Goal: Transaction & Acquisition: Purchase product/service

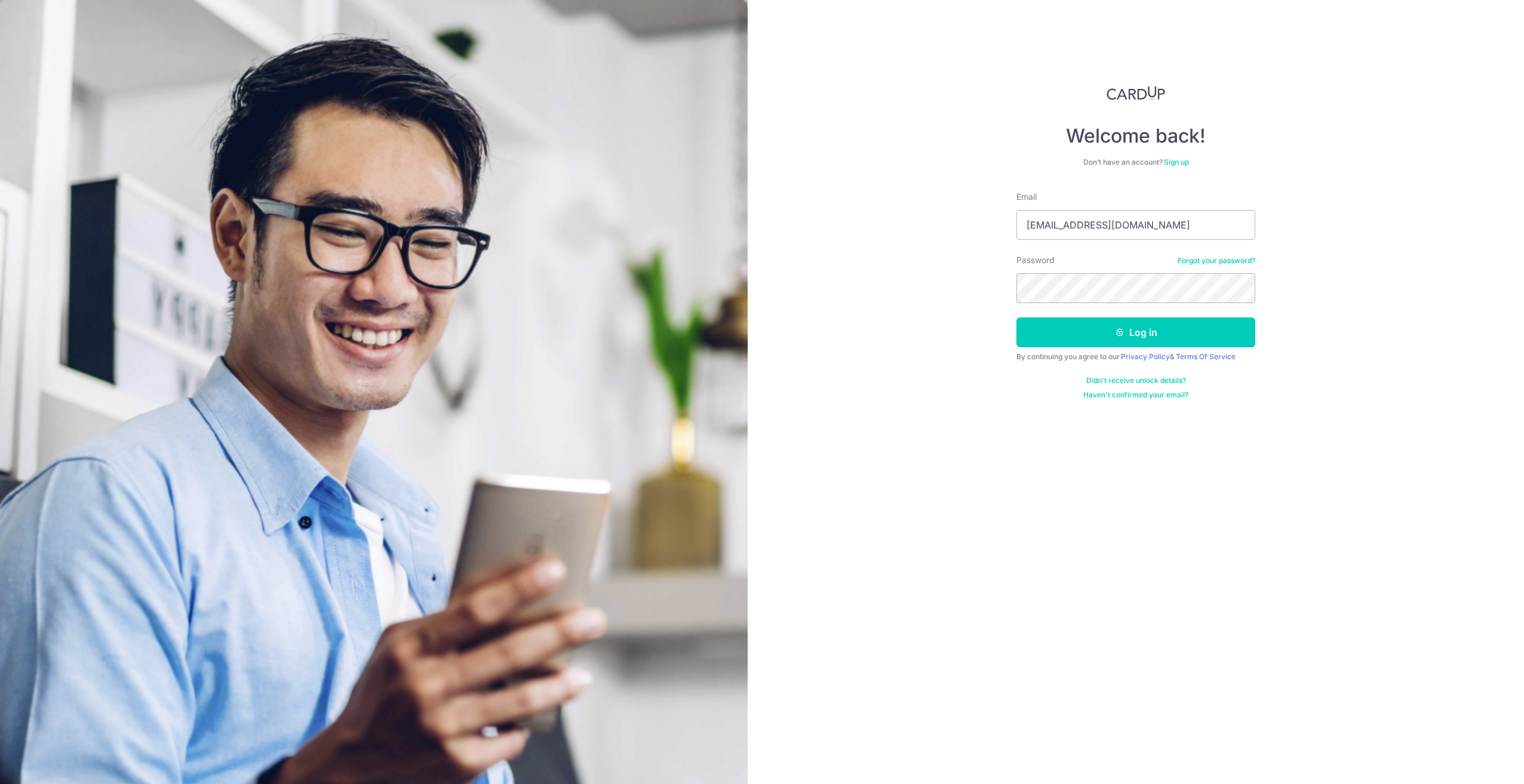
type input "[EMAIL_ADDRESS][DOMAIN_NAME]"
click at [1016, 317] on button "Log in" at bounding box center [1136, 332] width 239 height 30
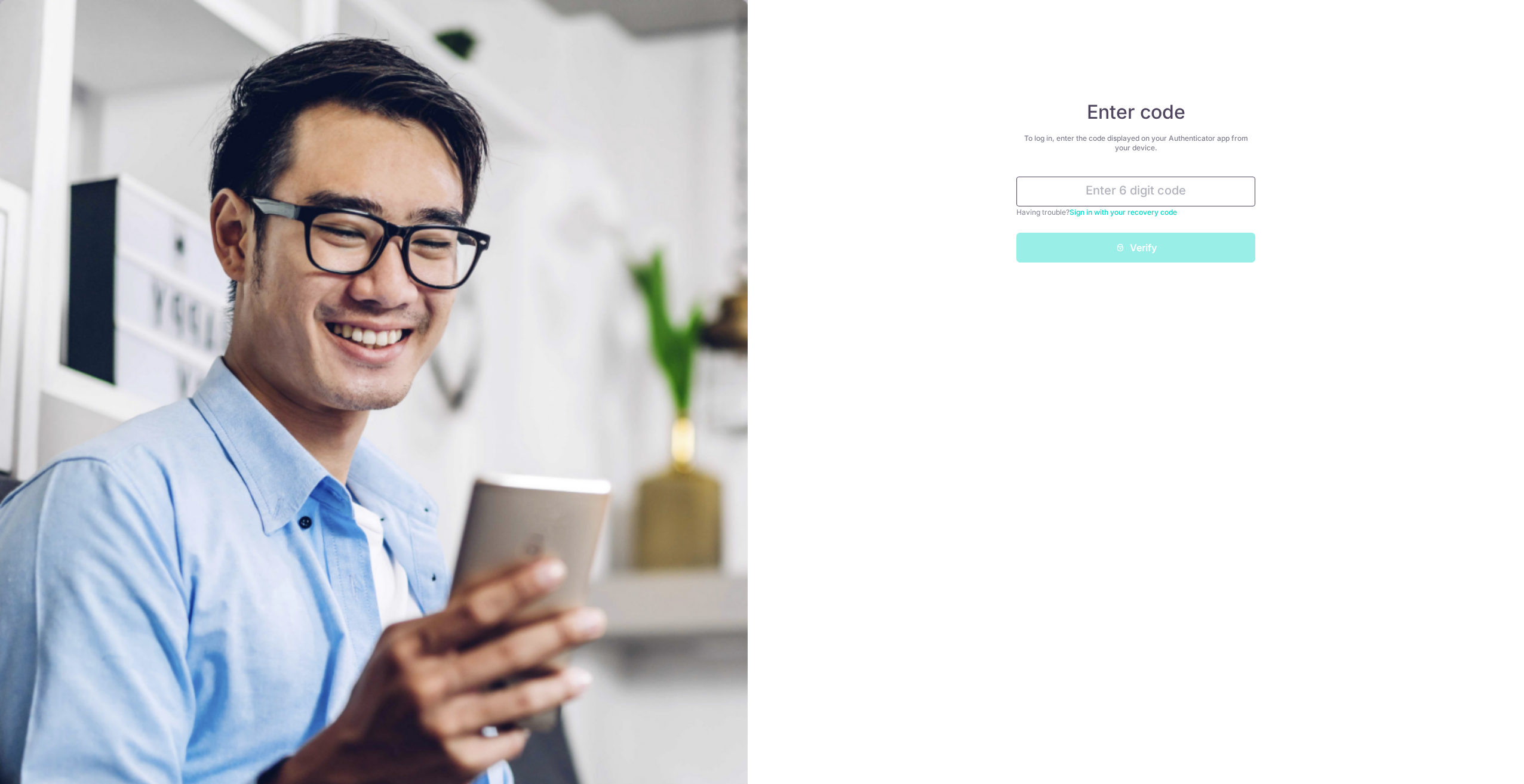
click at [1165, 190] on input "text" at bounding box center [1136, 191] width 239 height 30
type input "482465"
click at [1016, 233] on button "Verify" at bounding box center [1136, 248] width 239 height 30
click at [1152, 250] on button "Verify" at bounding box center [1136, 248] width 239 height 30
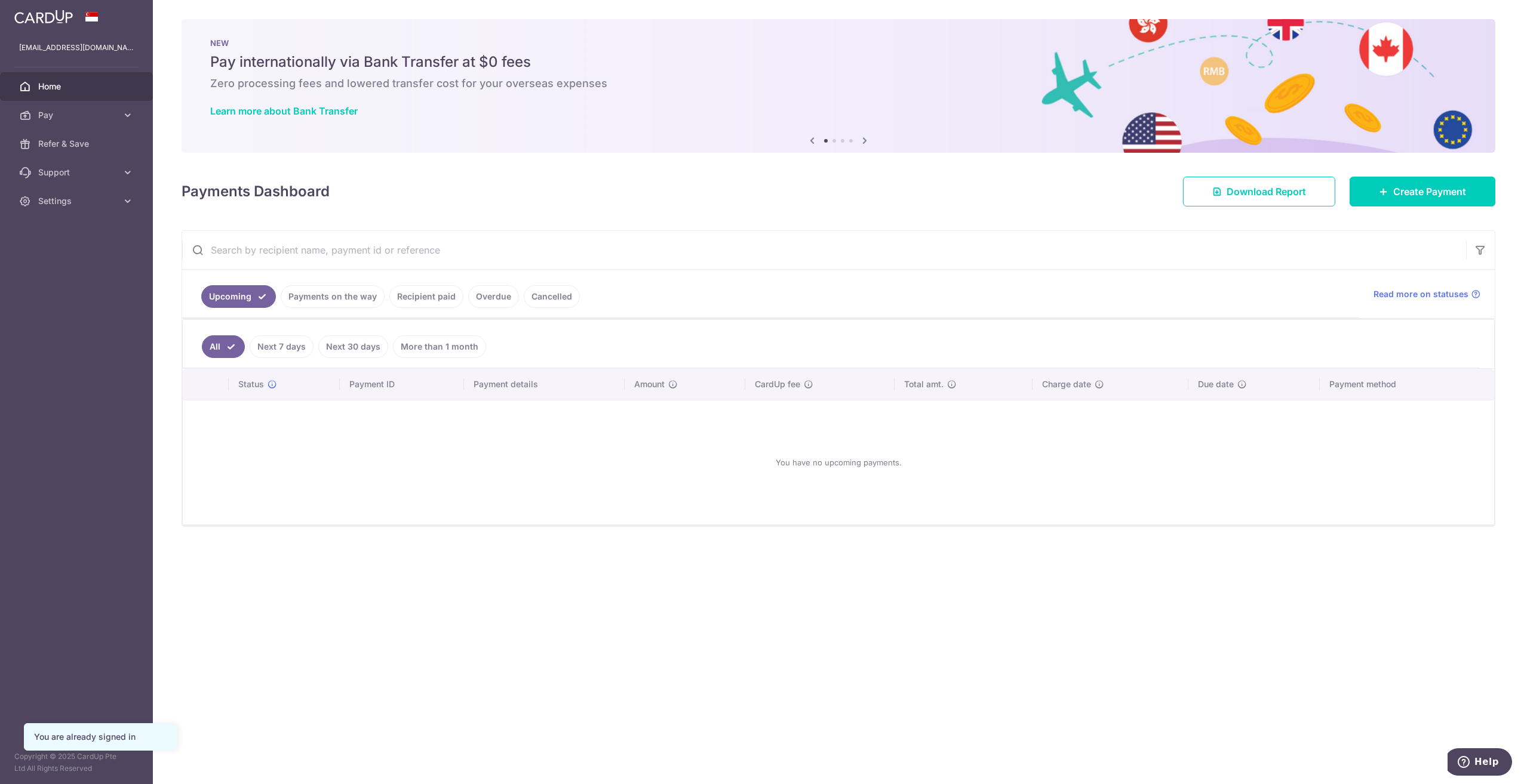
click at [1386, 176] on div "Payments Dashboard Download Report Create Payment" at bounding box center [838, 189] width 1314 height 35
click at [1386, 178] on link "Create Payment" at bounding box center [1422, 191] width 146 height 30
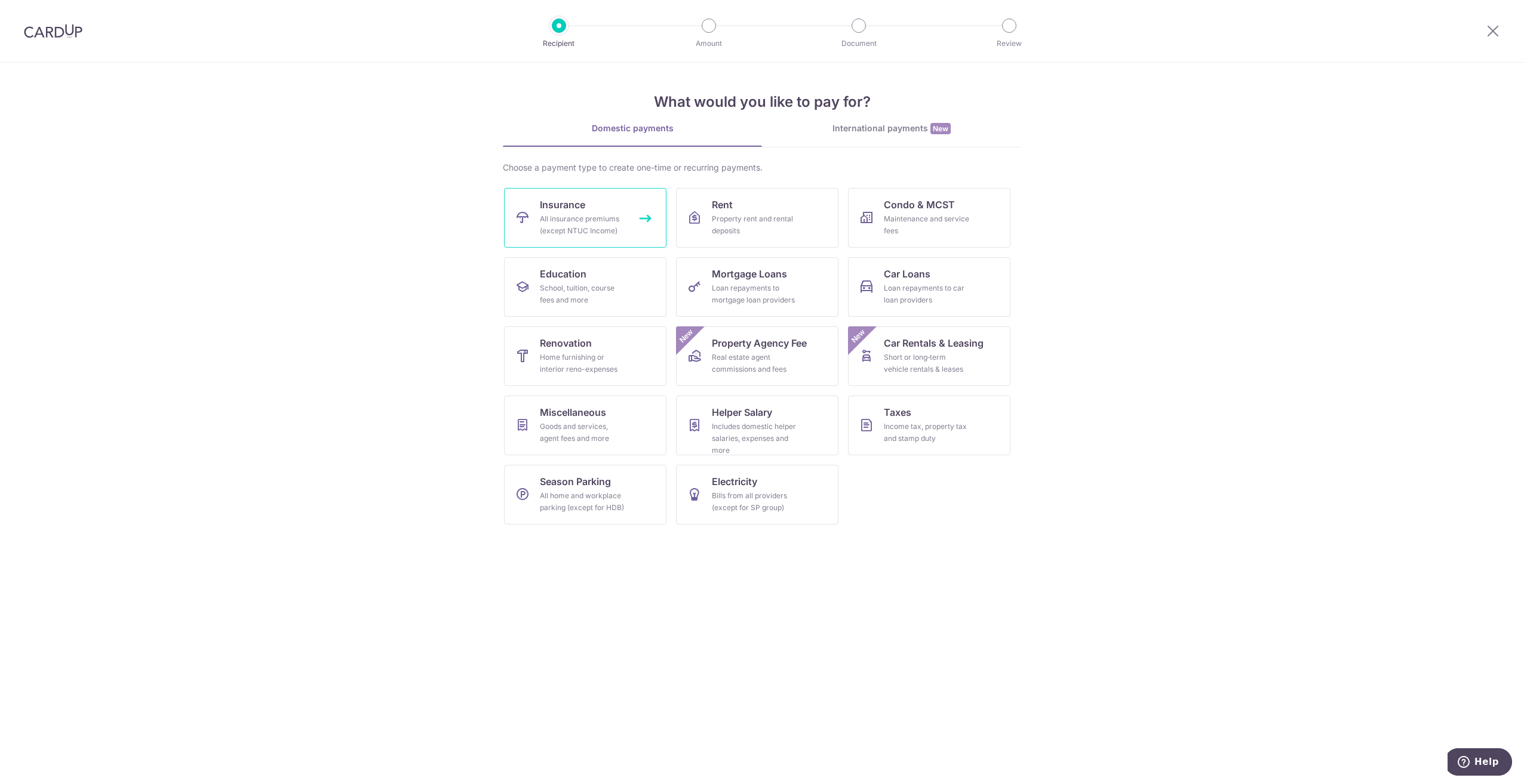
click at [589, 218] on div "All insurance premiums (except NTUC Income)" at bounding box center [582, 224] width 86 height 24
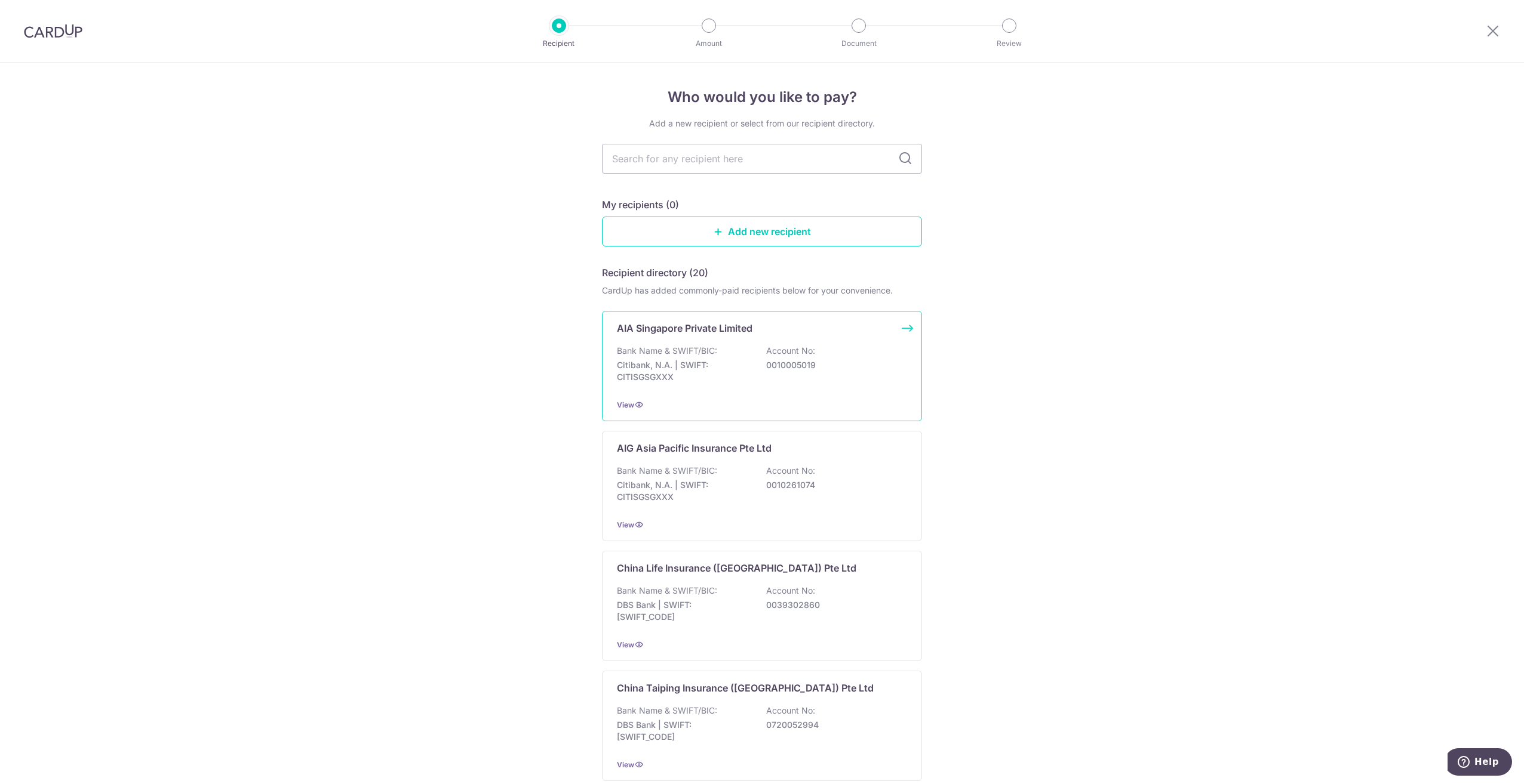
click at [765, 374] on div "Bank Name & SWIFT/BIC: Citibank, N.A. | SWIFT: CITISGSGXXX Account No: 00100050…" at bounding box center [762, 367] width 290 height 44
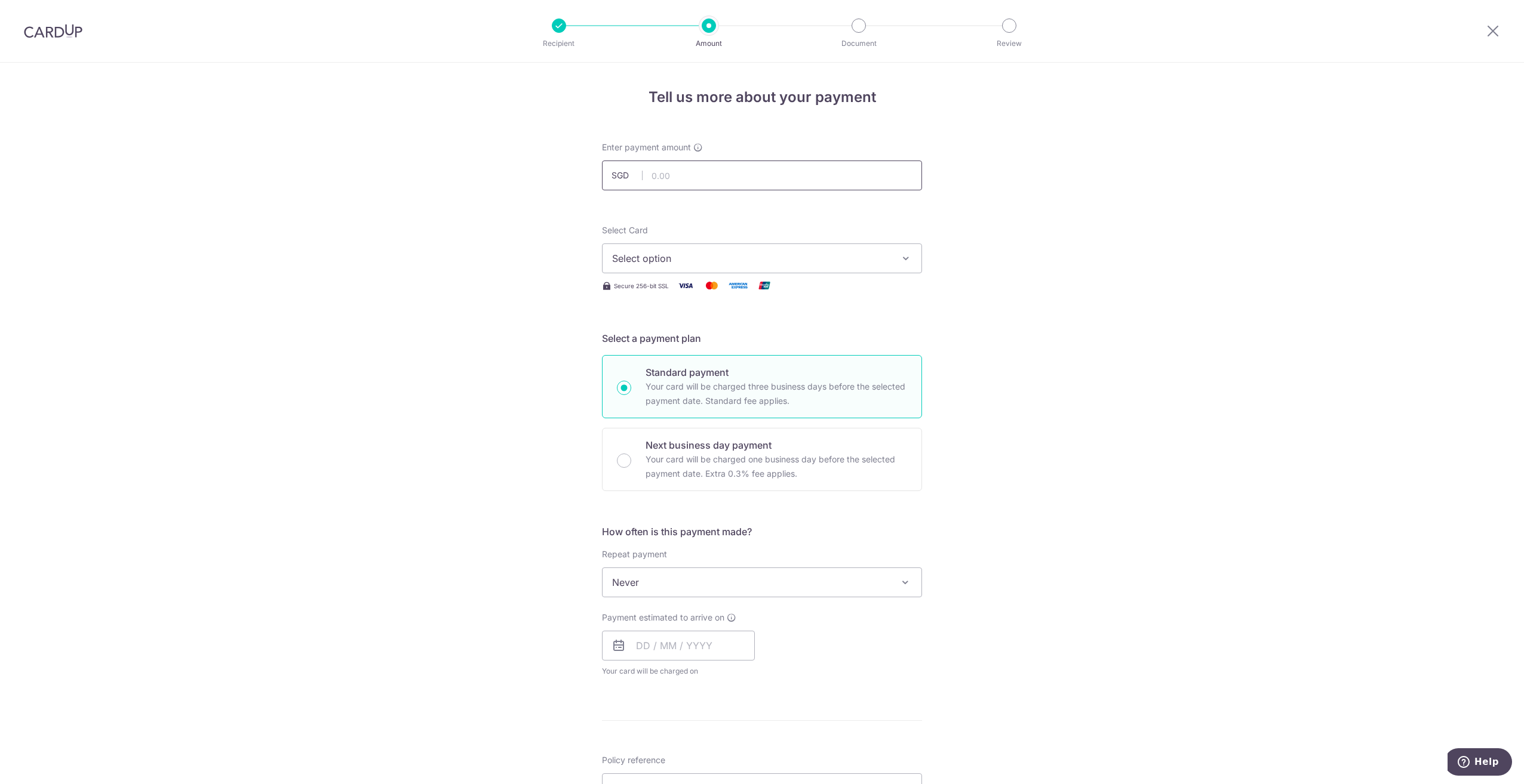
click at [708, 172] on input "text" at bounding box center [762, 176] width 320 height 30
type input "238.36"
click at [743, 269] on button "Select option" at bounding box center [762, 258] width 320 height 30
click at [713, 347] on span "**** 4376" at bounding box center [762, 343] width 300 height 14
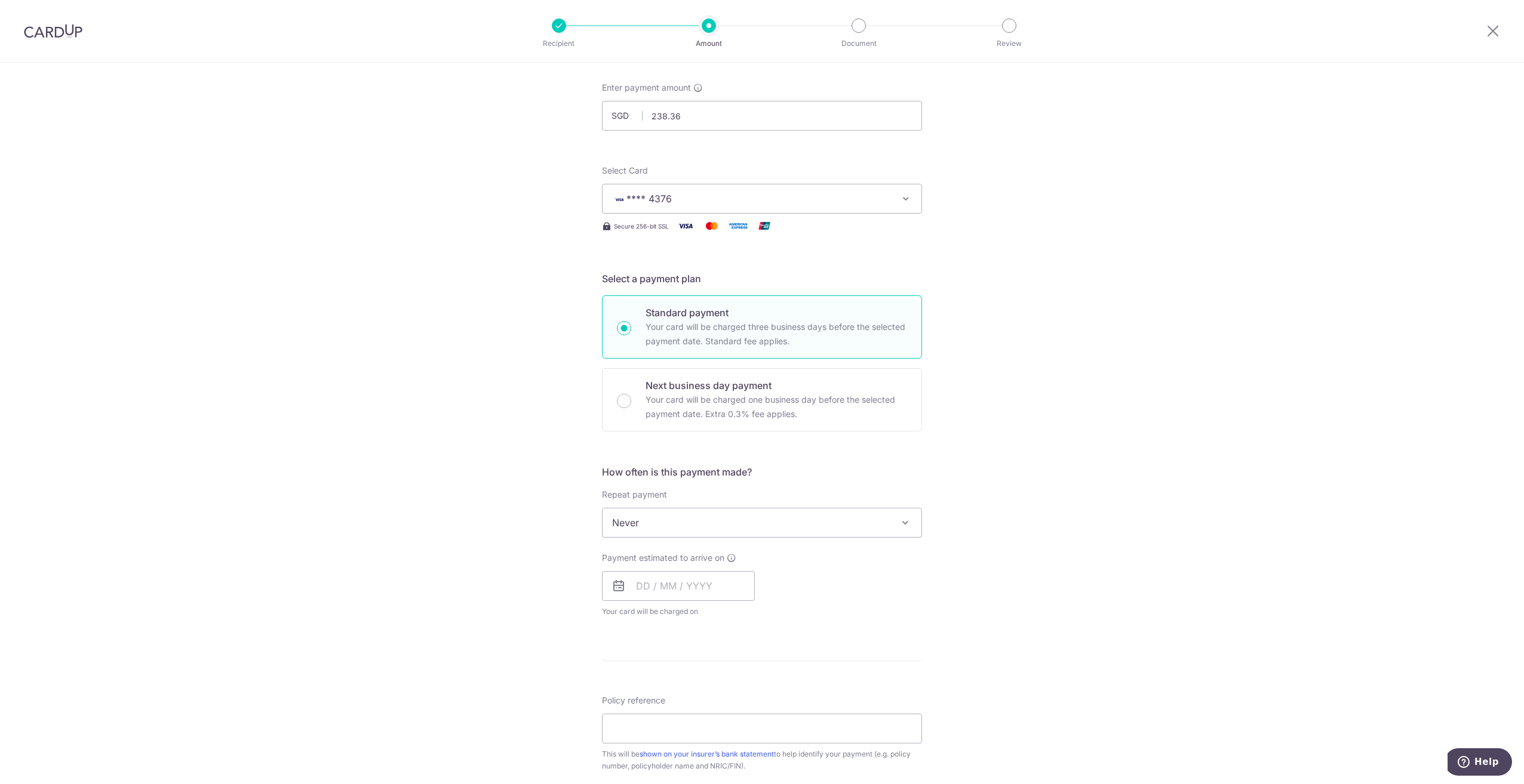
scroll to position [119, 0]
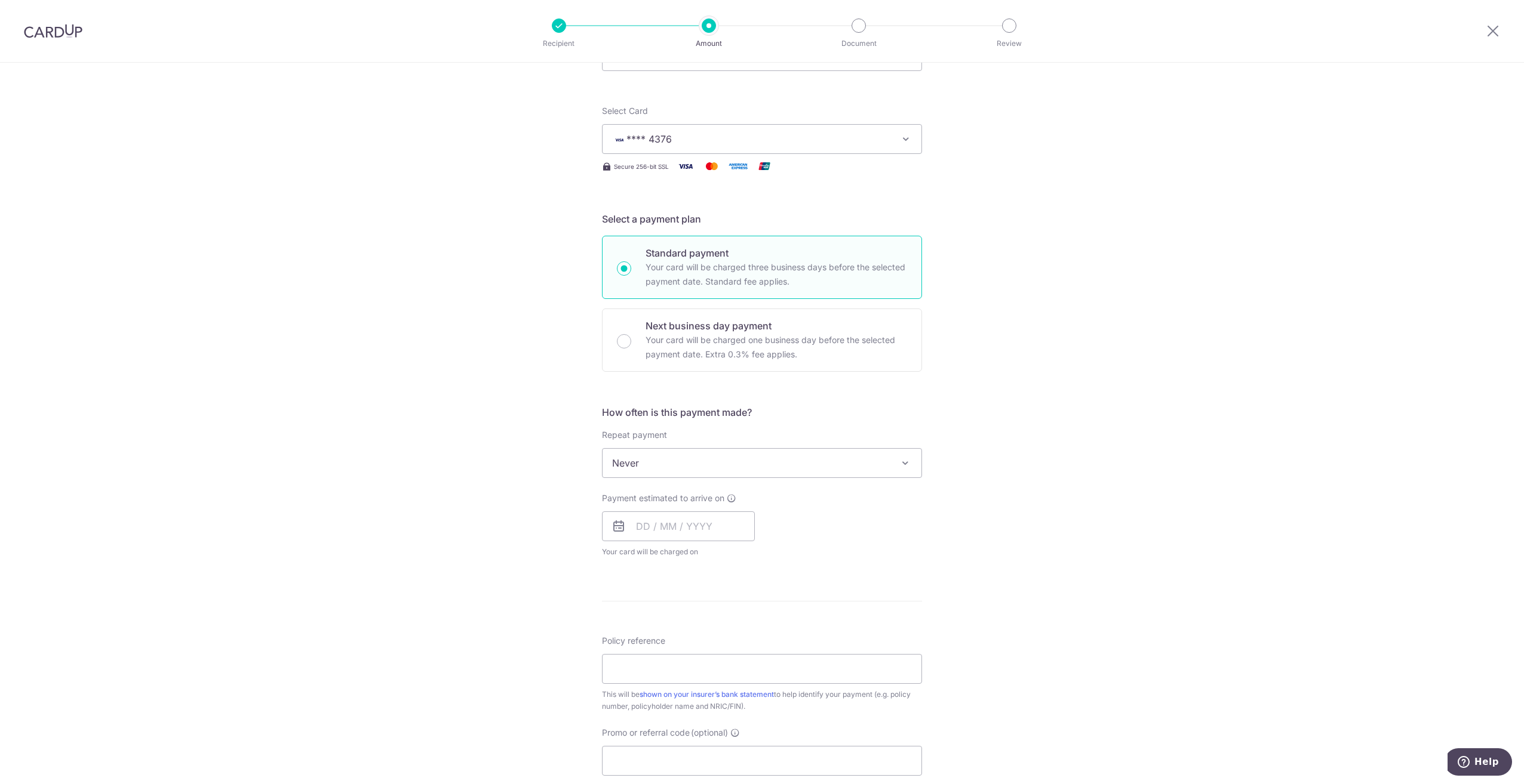
click at [750, 471] on span "Never" at bounding box center [762, 463] width 319 height 29
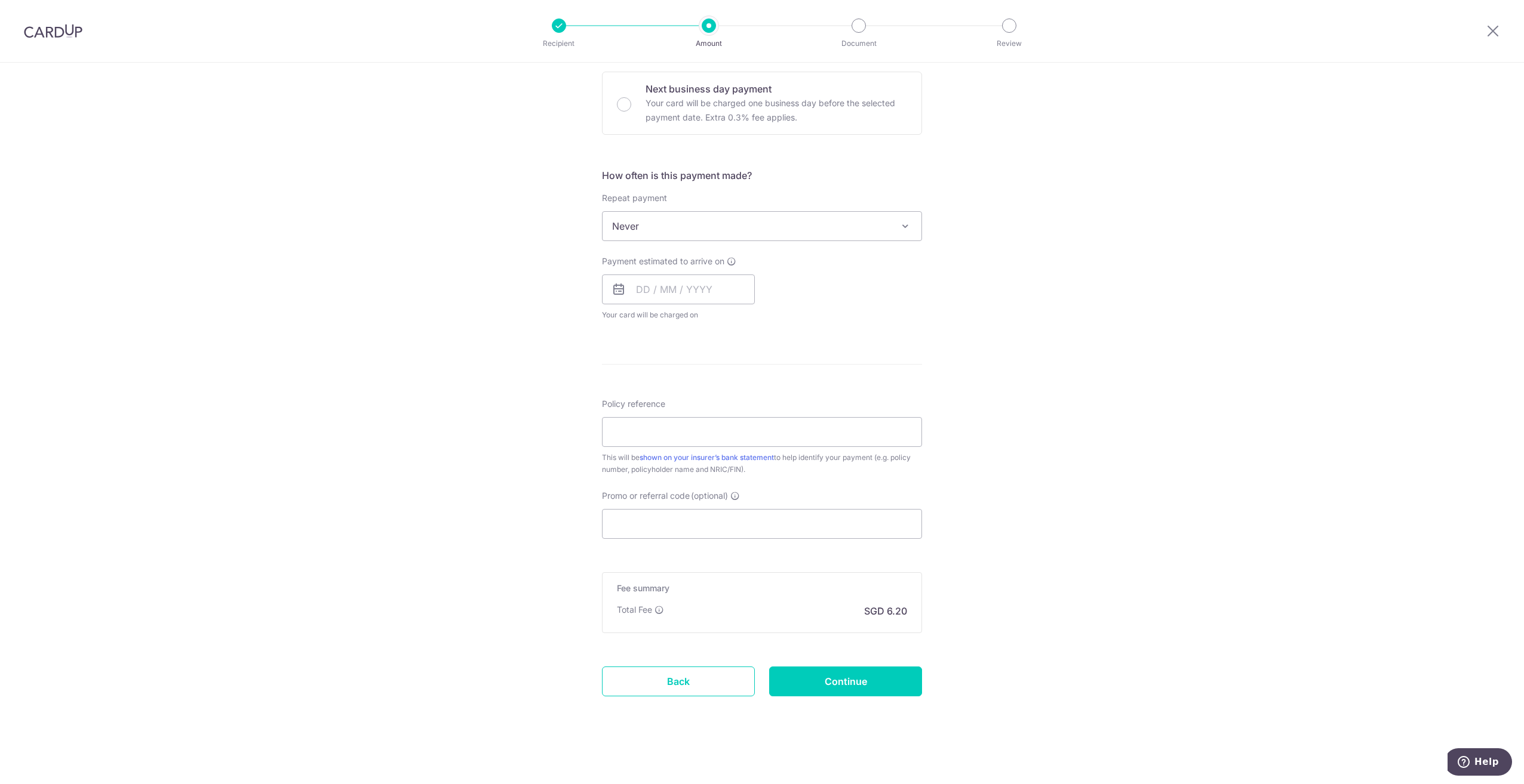
scroll to position [358, 0]
click at [639, 286] on input "text" at bounding box center [678, 287] width 153 height 30
click at [645, 420] on link "15" at bounding box center [650, 420] width 19 height 19
type input "15/09/2025"
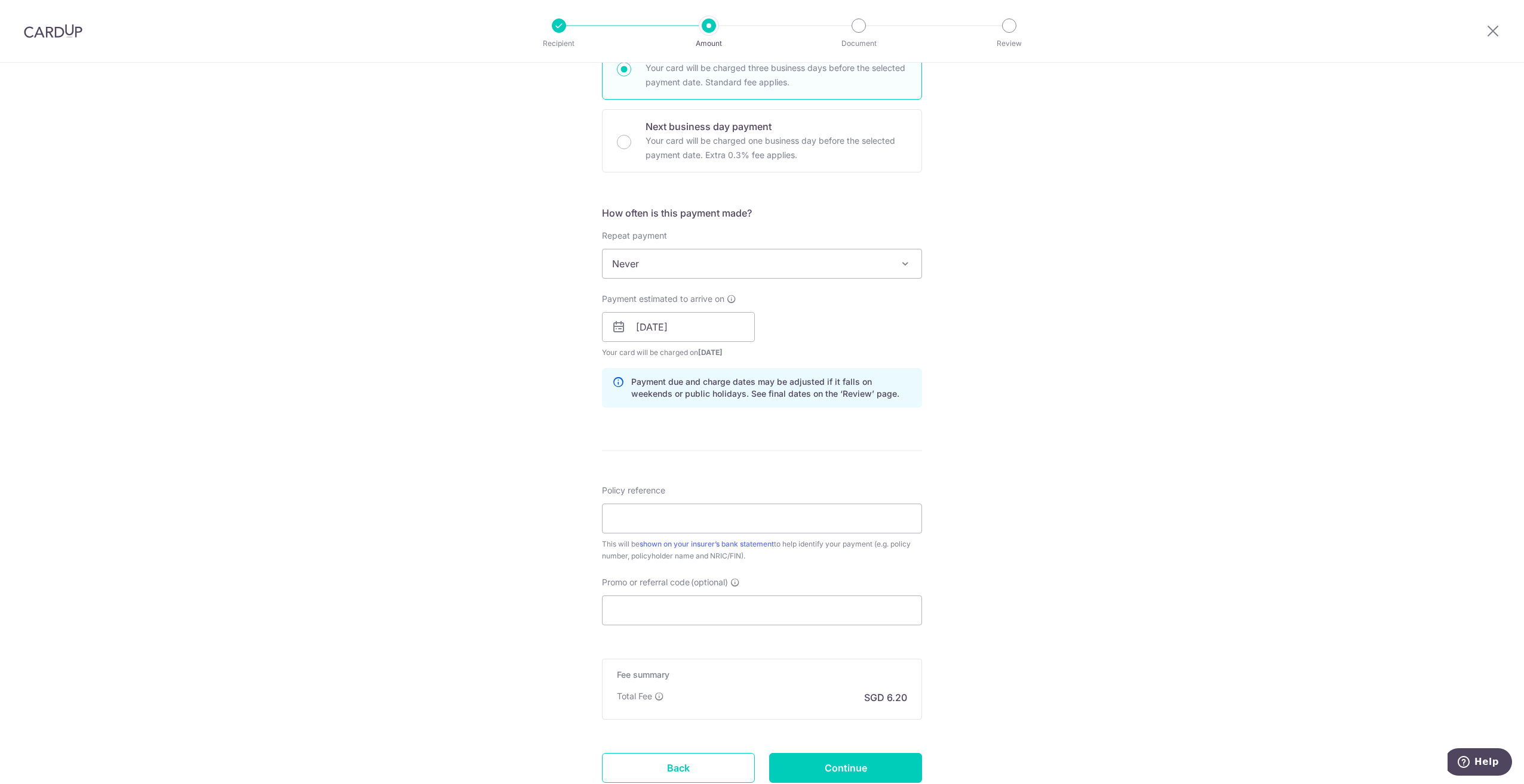
scroll to position [298, 0]
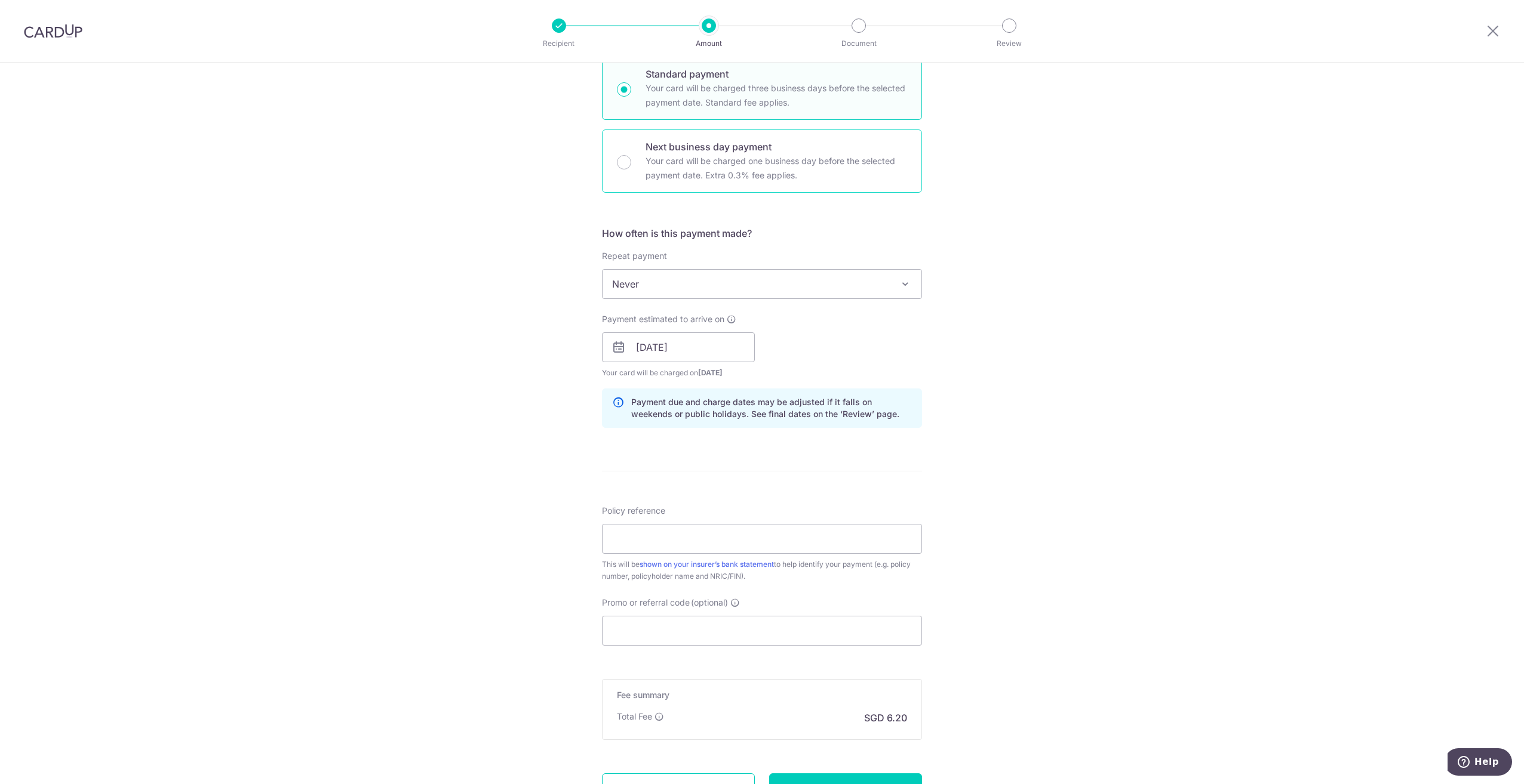
click at [762, 139] on div "Next business day payment Your card will be charged one business day before the…" at bounding box center [762, 161] width 320 height 63
radio input "false"
radio input "true"
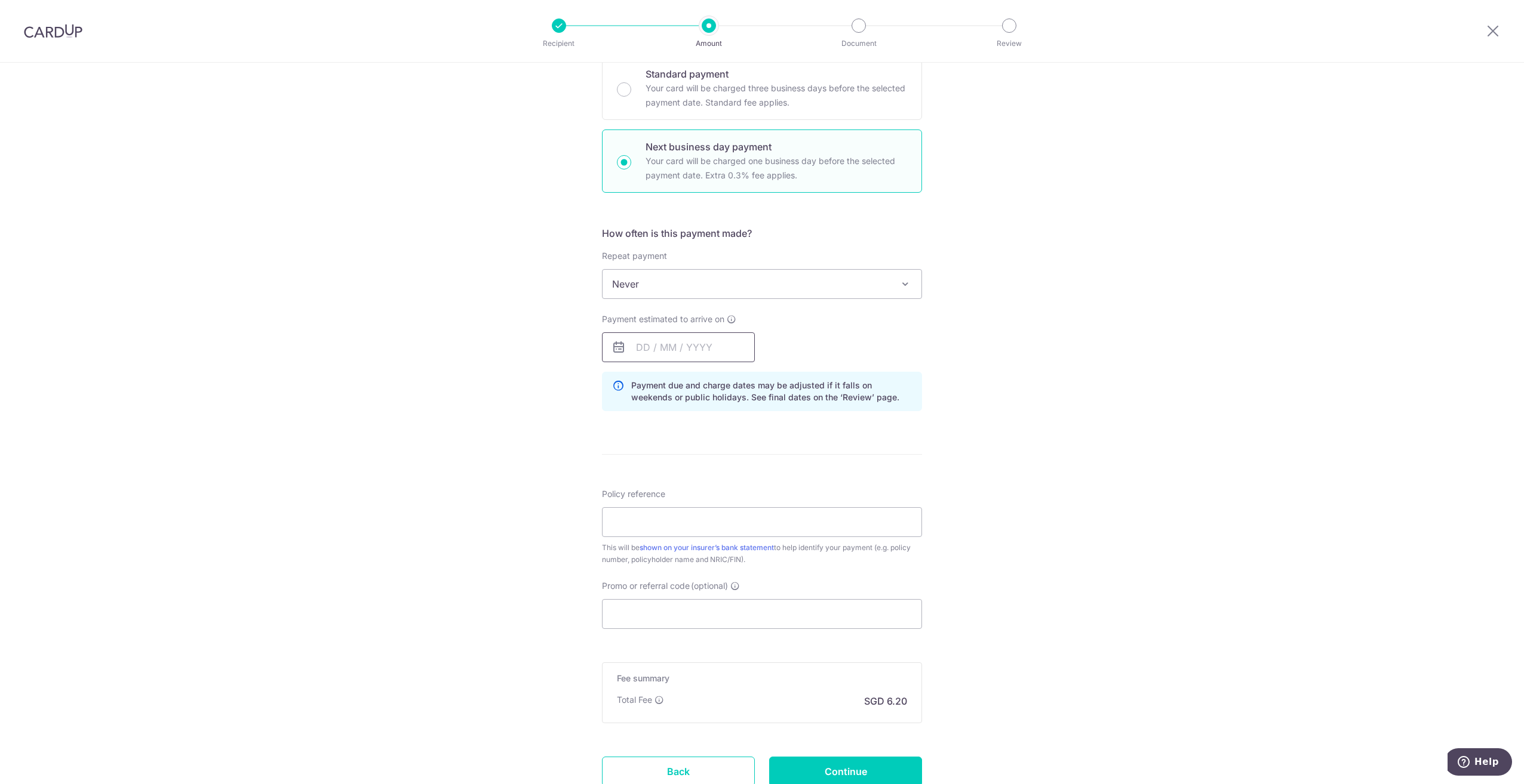
click at [689, 341] on input "text" at bounding box center [678, 347] width 153 height 30
click at [722, 455] on link "11" at bounding box center [721, 456] width 19 height 19
type input "11/09/2025"
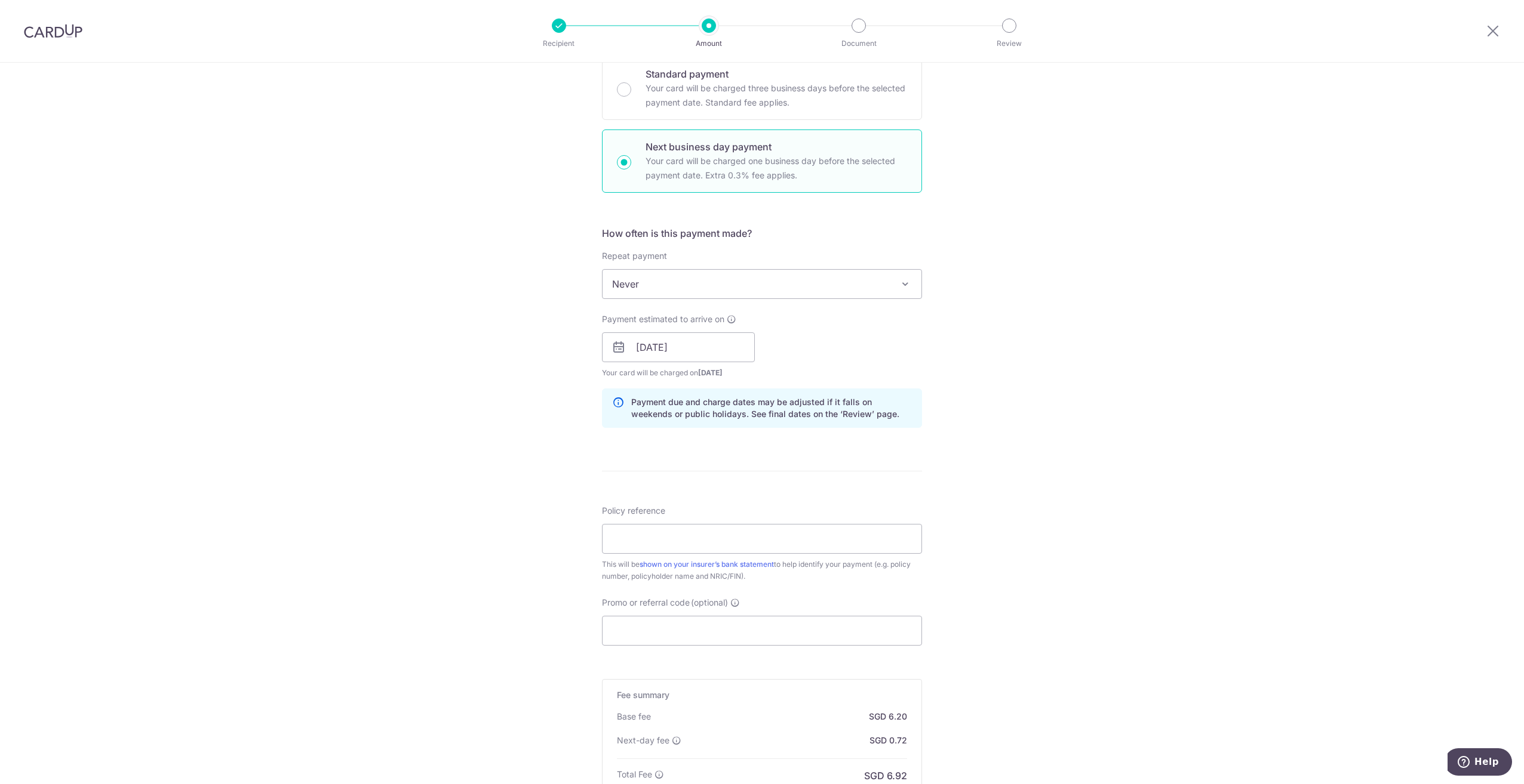
scroll to position [179, 0]
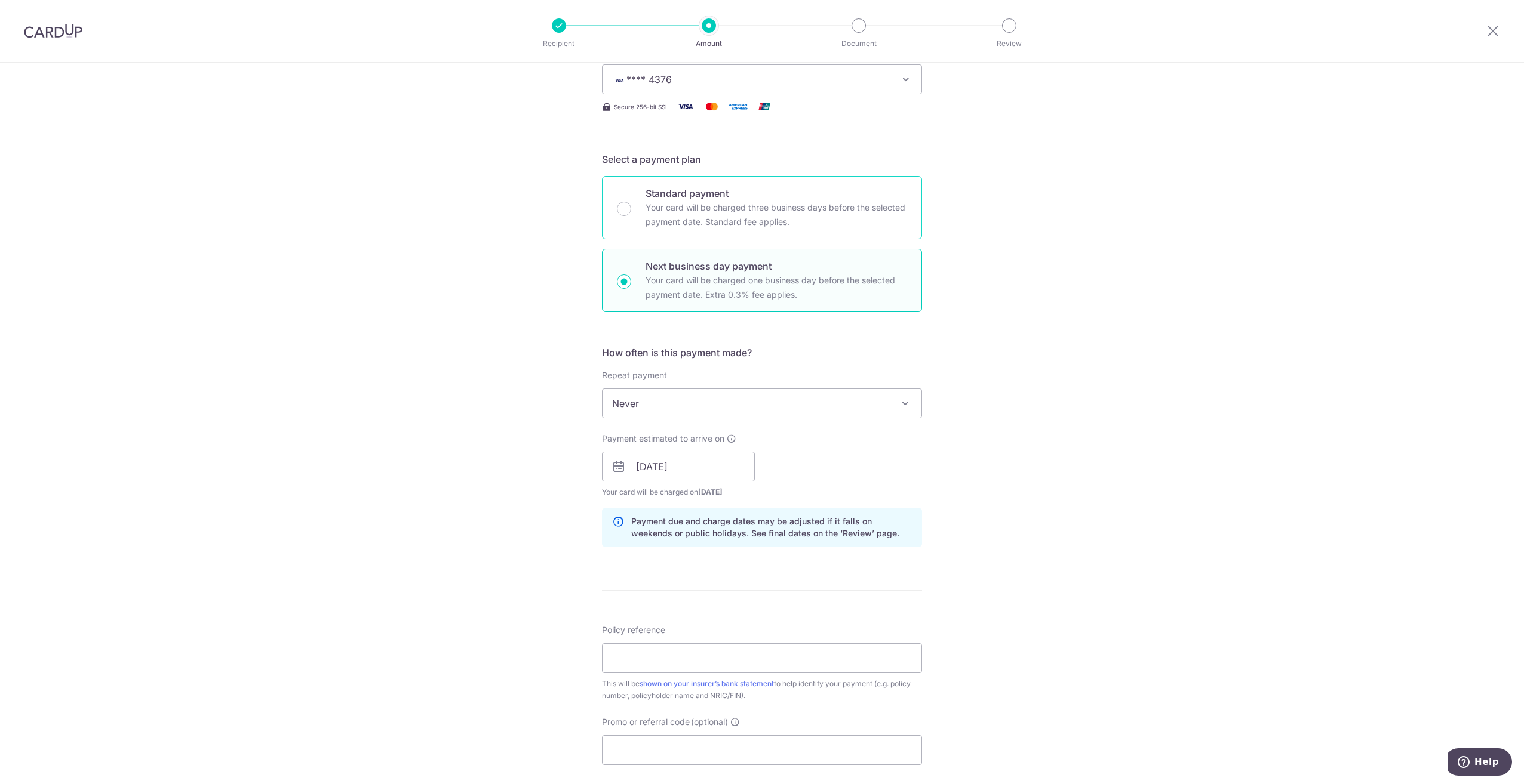
click at [727, 202] on p "Your card will be charged three business days before the selected payment date.…" at bounding box center [776, 215] width 261 height 29
click at [631, 202] on input "Standard payment Your card will be charged three business days before the selec…" at bounding box center [623, 209] width 14 height 14
radio input "true"
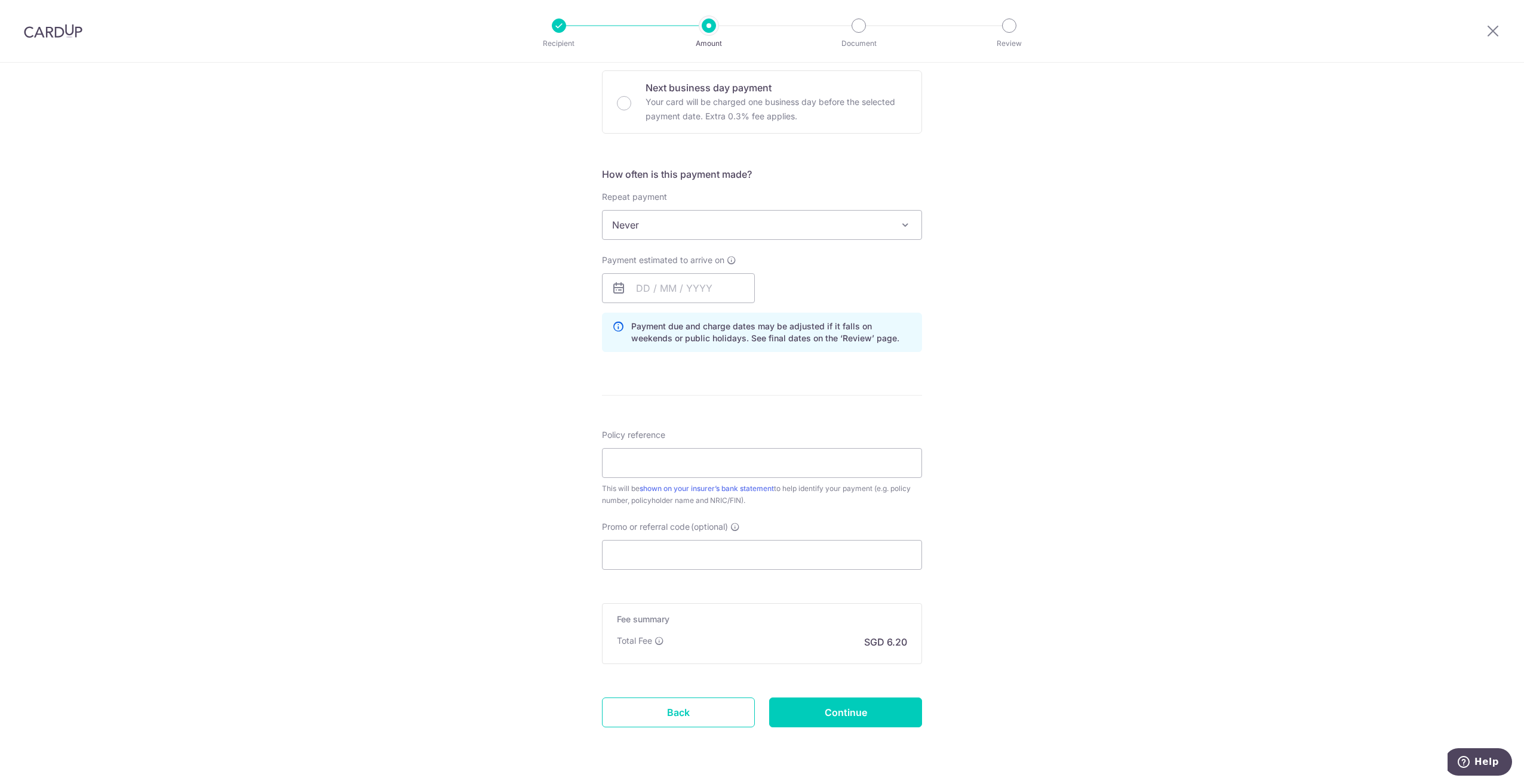
scroll to position [331, 0]
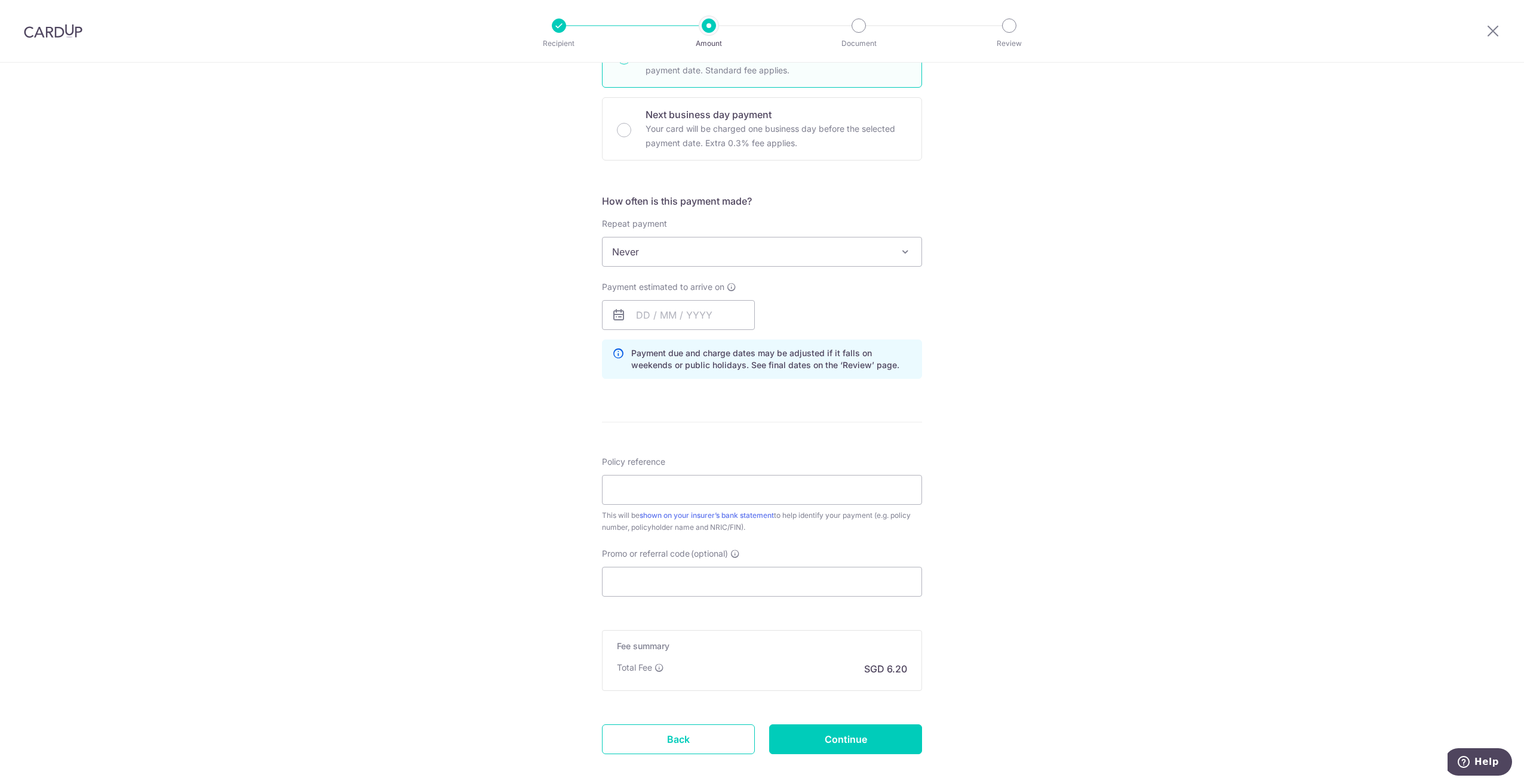
click at [656, 673] on div "Total Fee" at bounding box center [640, 668] width 47 height 12
click at [657, 667] on icon at bounding box center [660, 668] width 10 height 10
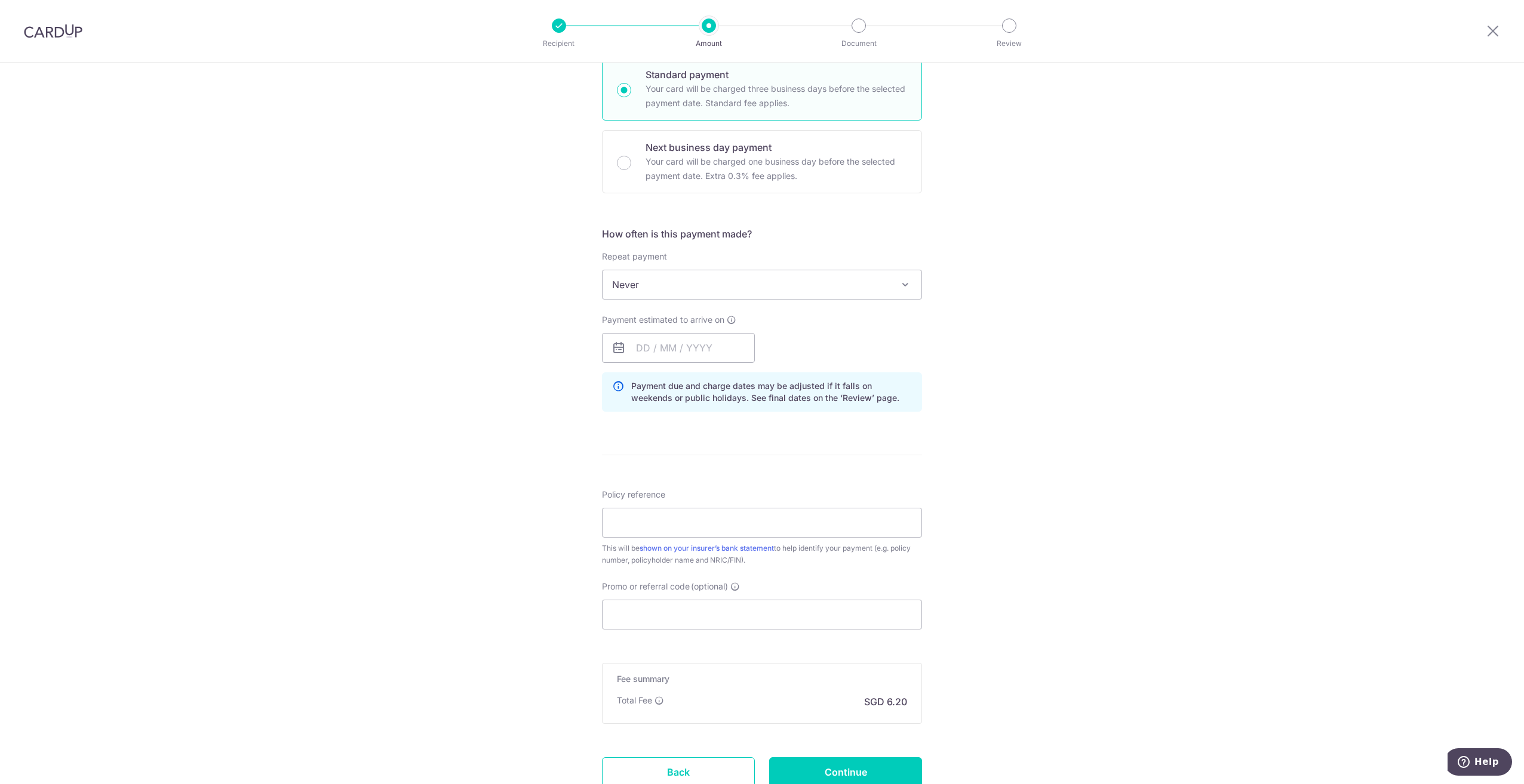
scroll to position [271, 0]
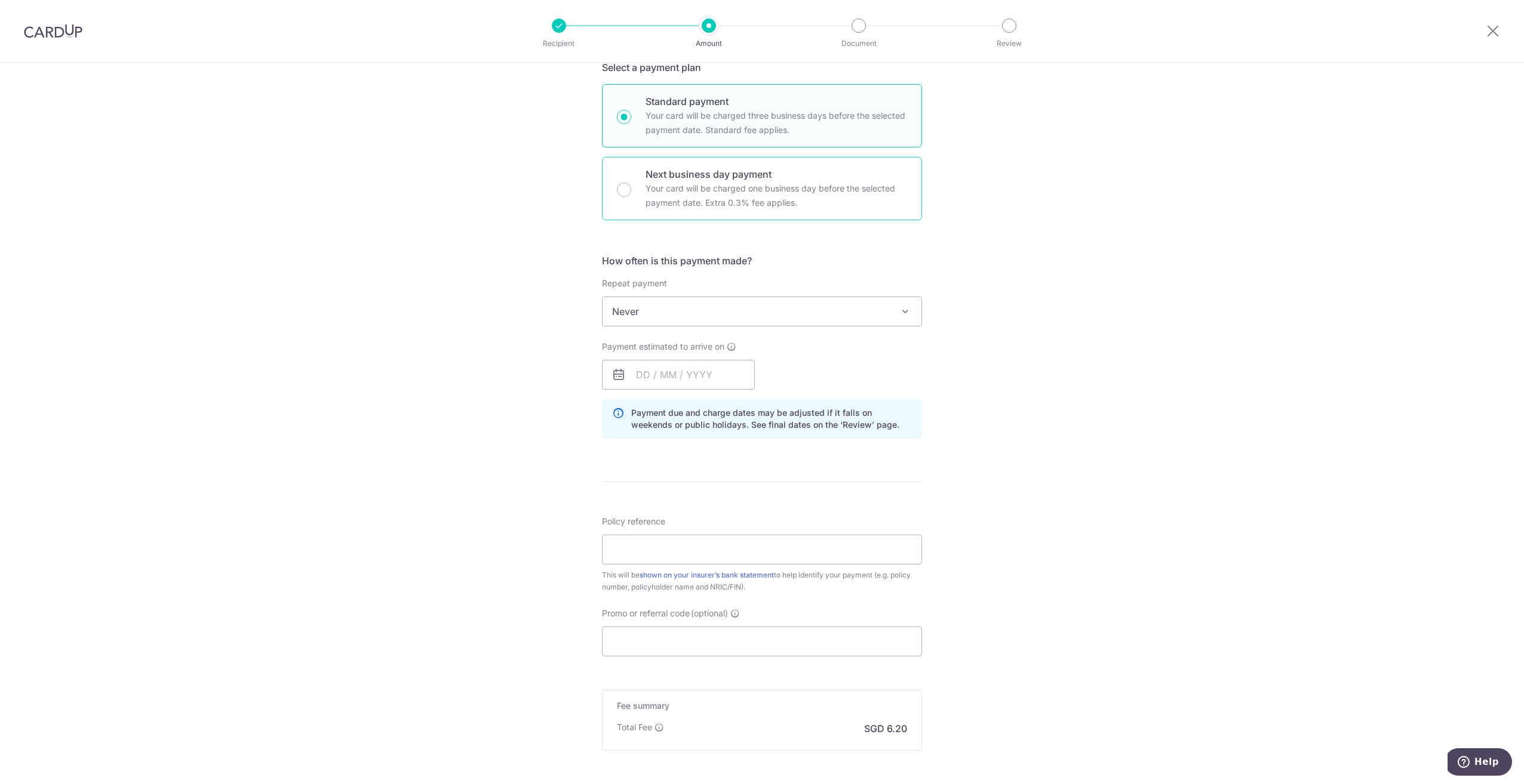
click at [656, 185] on p "Your card will be charged one business day before the selected payment date. Ex…" at bounding box center [776, 196] width 261 height 29
click at [631, 185] on input "Next business day payment Your card will be charged one business day before the…" at bounding box center [623, 190] width 14 height 14
radio input "false"
radio input "true"
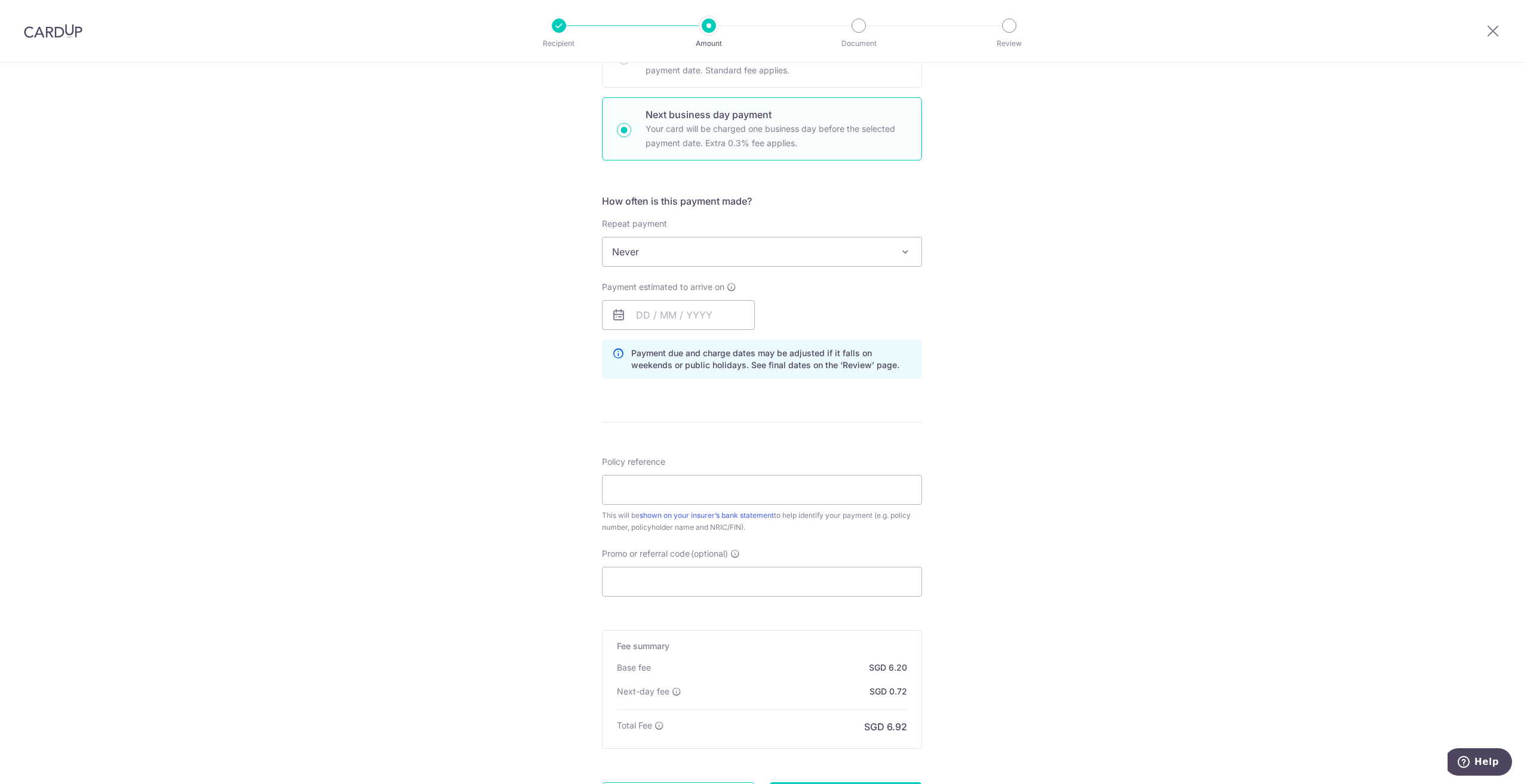
click at [734, 261] on span "Never" at bounding box center [762, 251] width 319 height 29
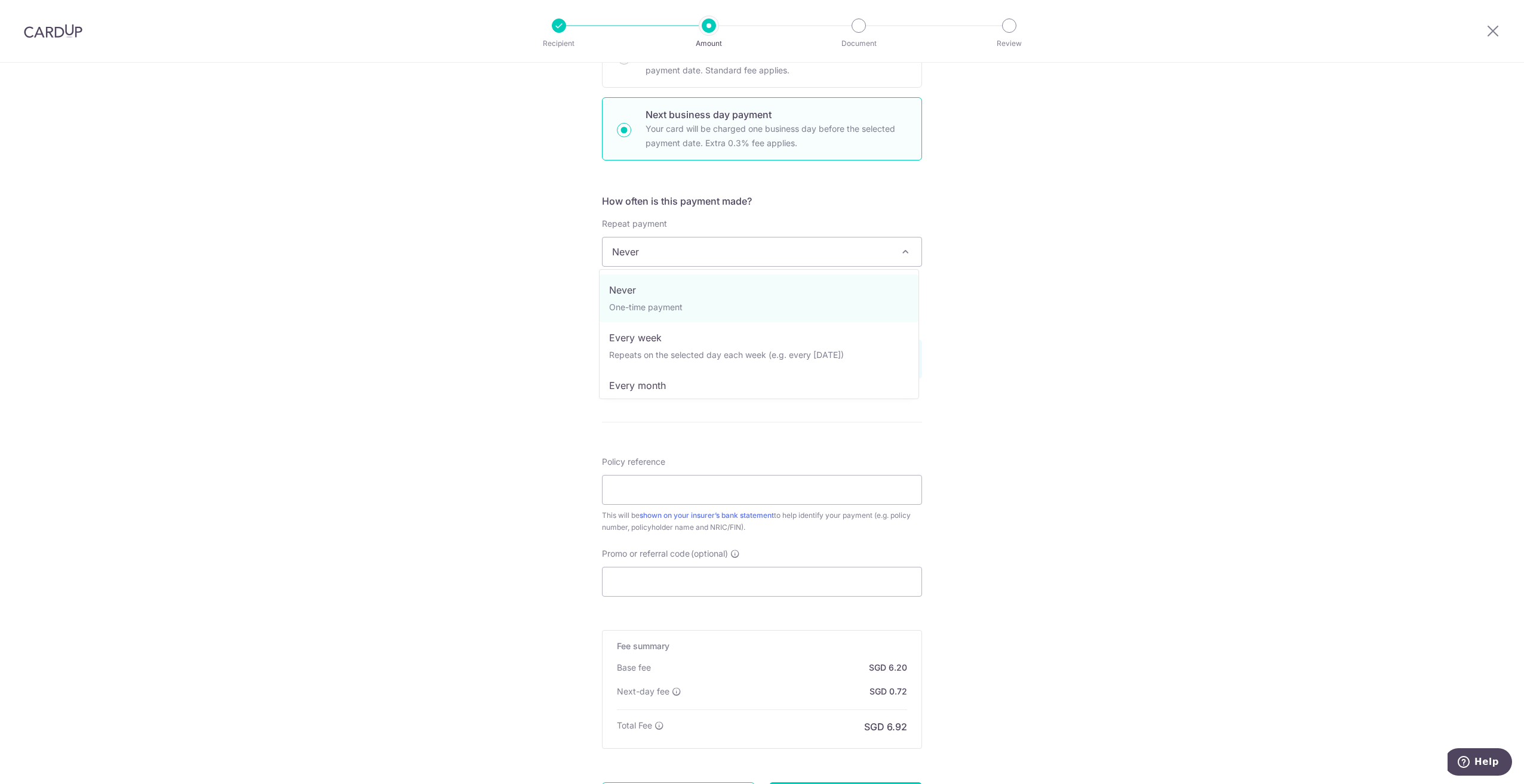
click at [714, 256] on span "Never" at bounding box center [762, 251] width 319 height 29
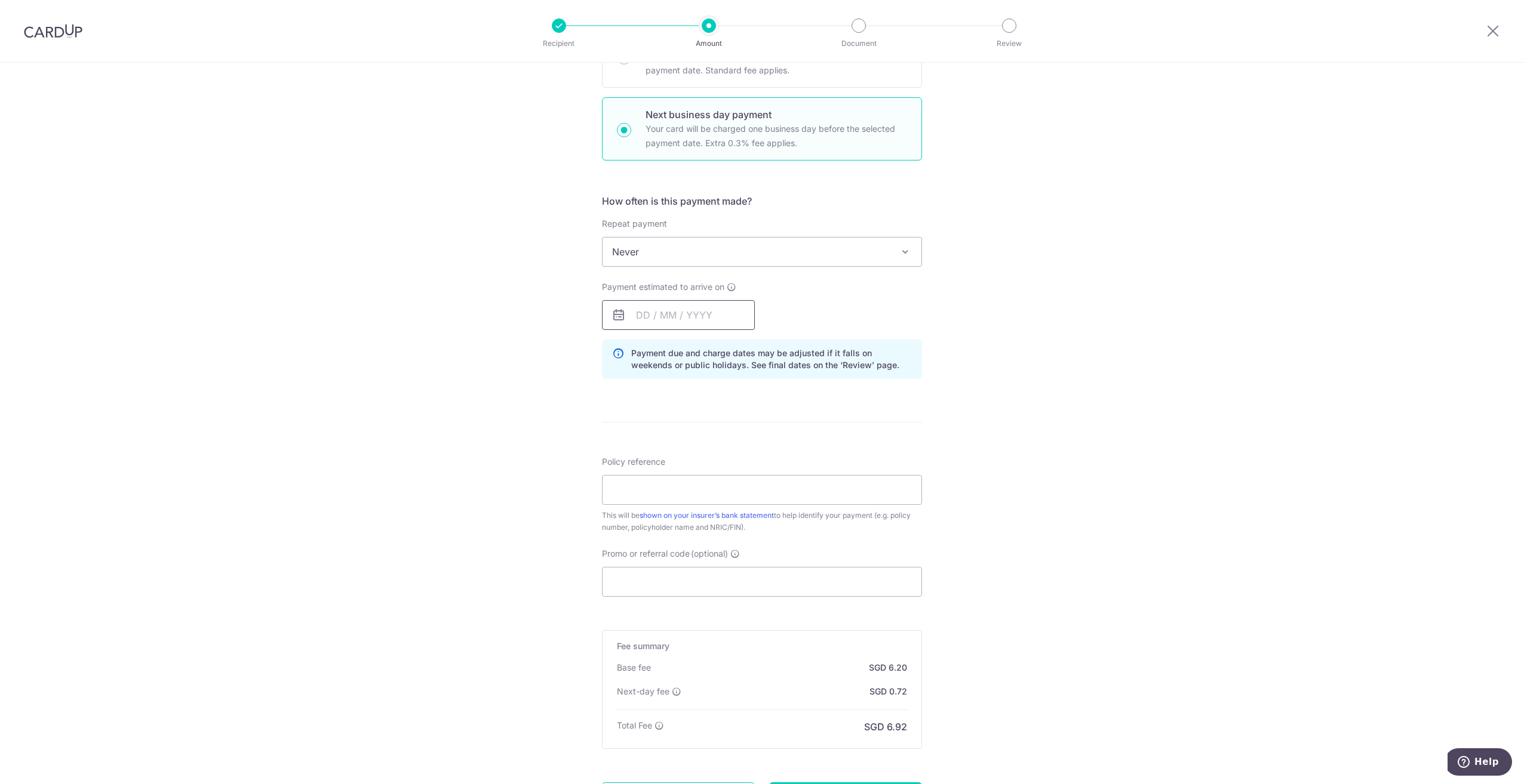
click at [690, 313] on input "text" at bounding box center [678, 315] width 153 height 30
click at [723, 427] on link "11" at bounding box center [721, 423] width 19 height 19
type input "11/09/2025"
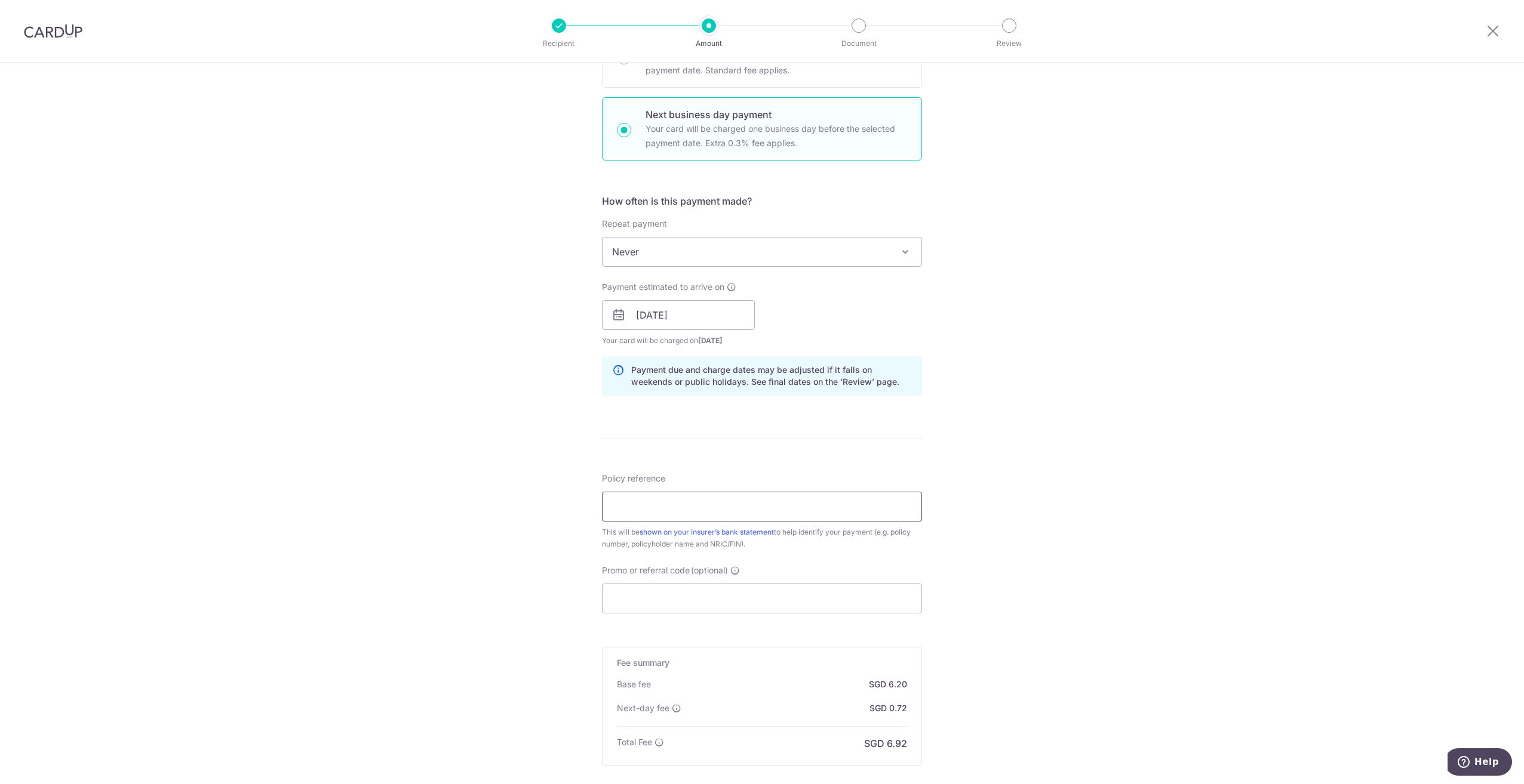
click at [667, 506] on input "Policy reference" at bounding box center [762, 506] width 320 height 30
type input "H238296916"
click at [1045, 522] on div "Tell us more about your payment Enter payment amount SGD 238.36 238.36 Select C…" at bounding box center [762, 325] width 1524 height 1186
click at [765, 594] on input "Promo or referral code (optional)" at bounding box center [762, 599] width 320 height 30
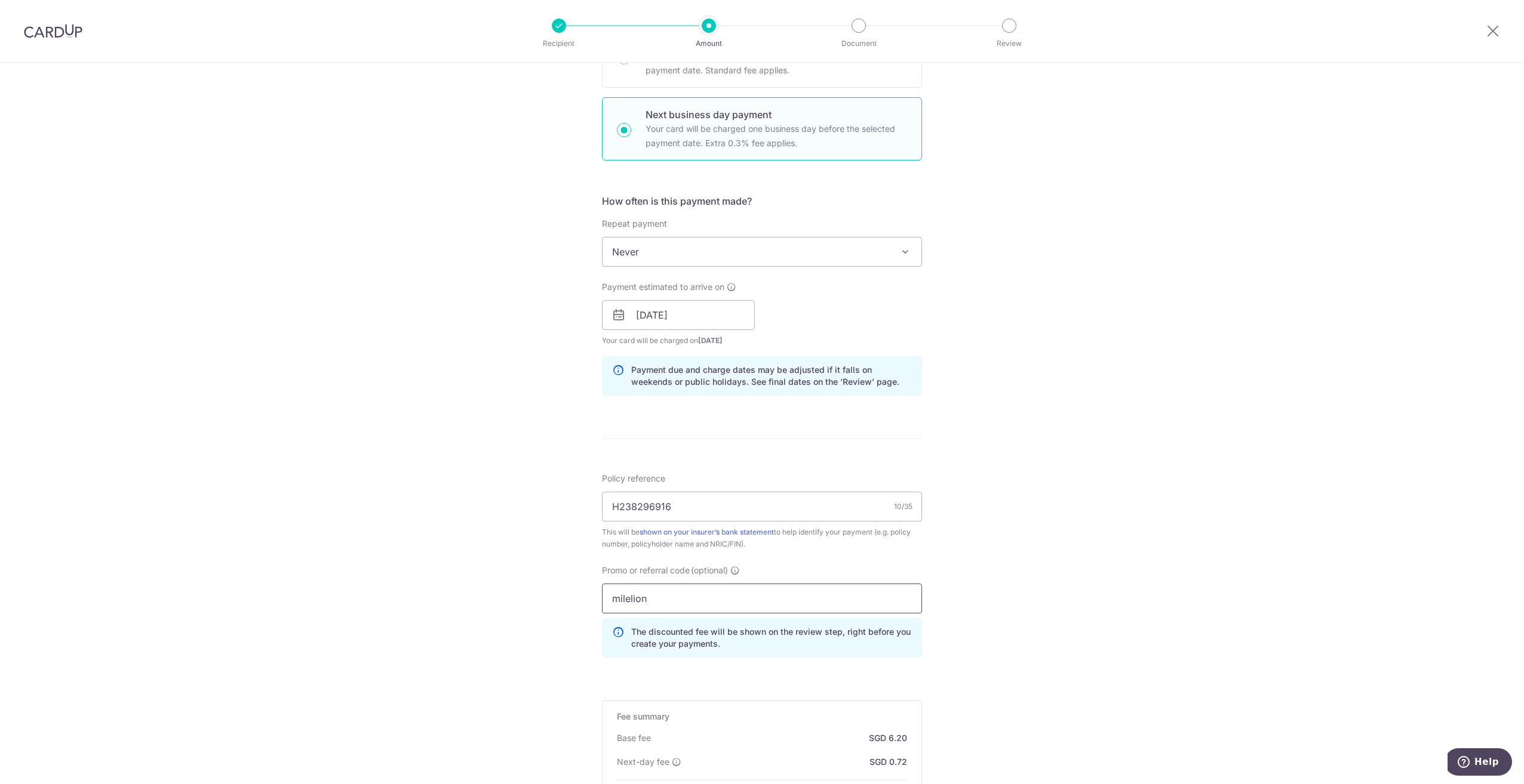
type input "milelion"
click button "Add Card" at bounding box center [0, 0] width 0 height 0
click at [1044, 527] on div "Tell us more about your payment Enter payment amount SGD 238.36 238.36 Select C…" at bounding box center [762, 352] width 1524 height 1240
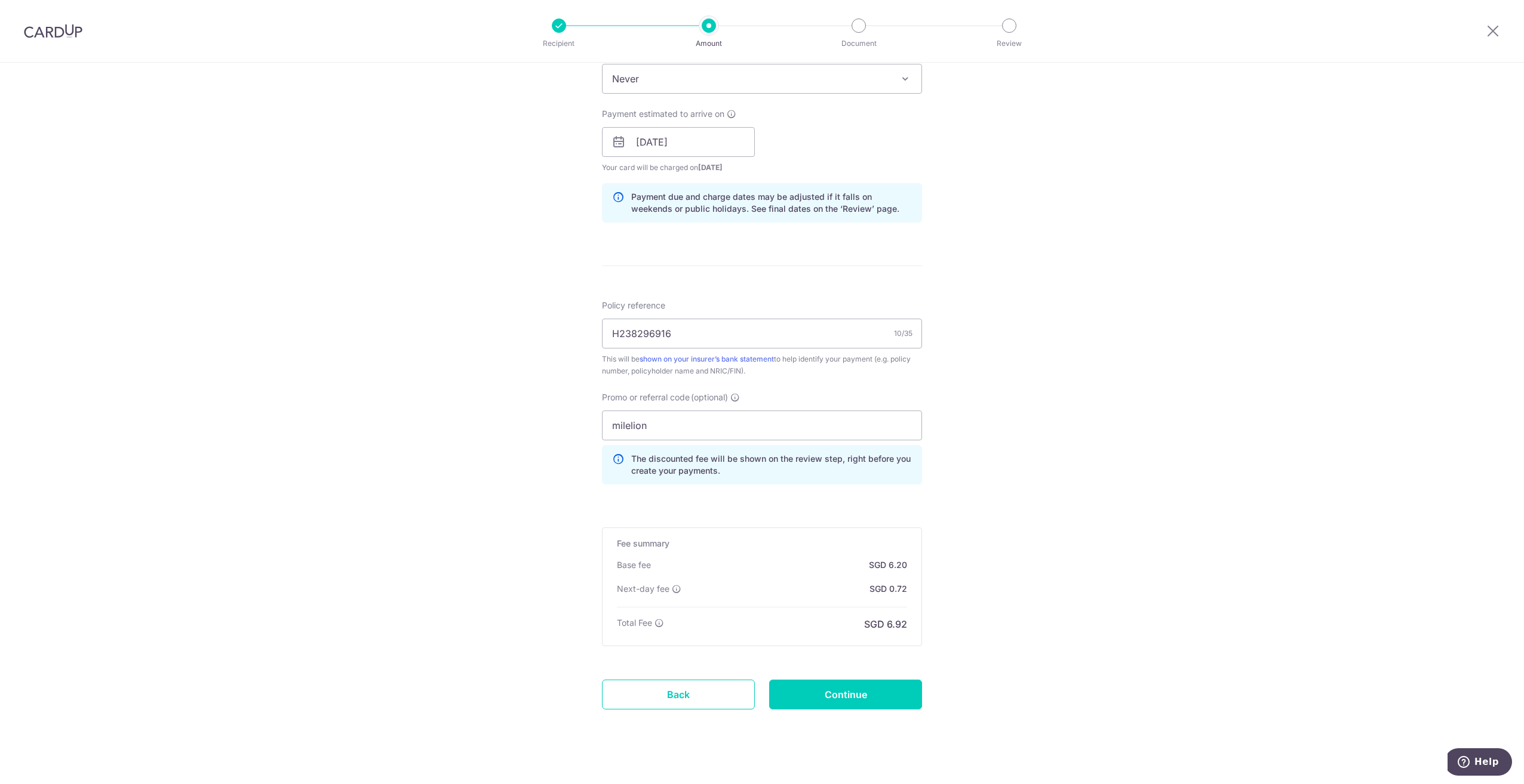
scroll to position [519, 0]
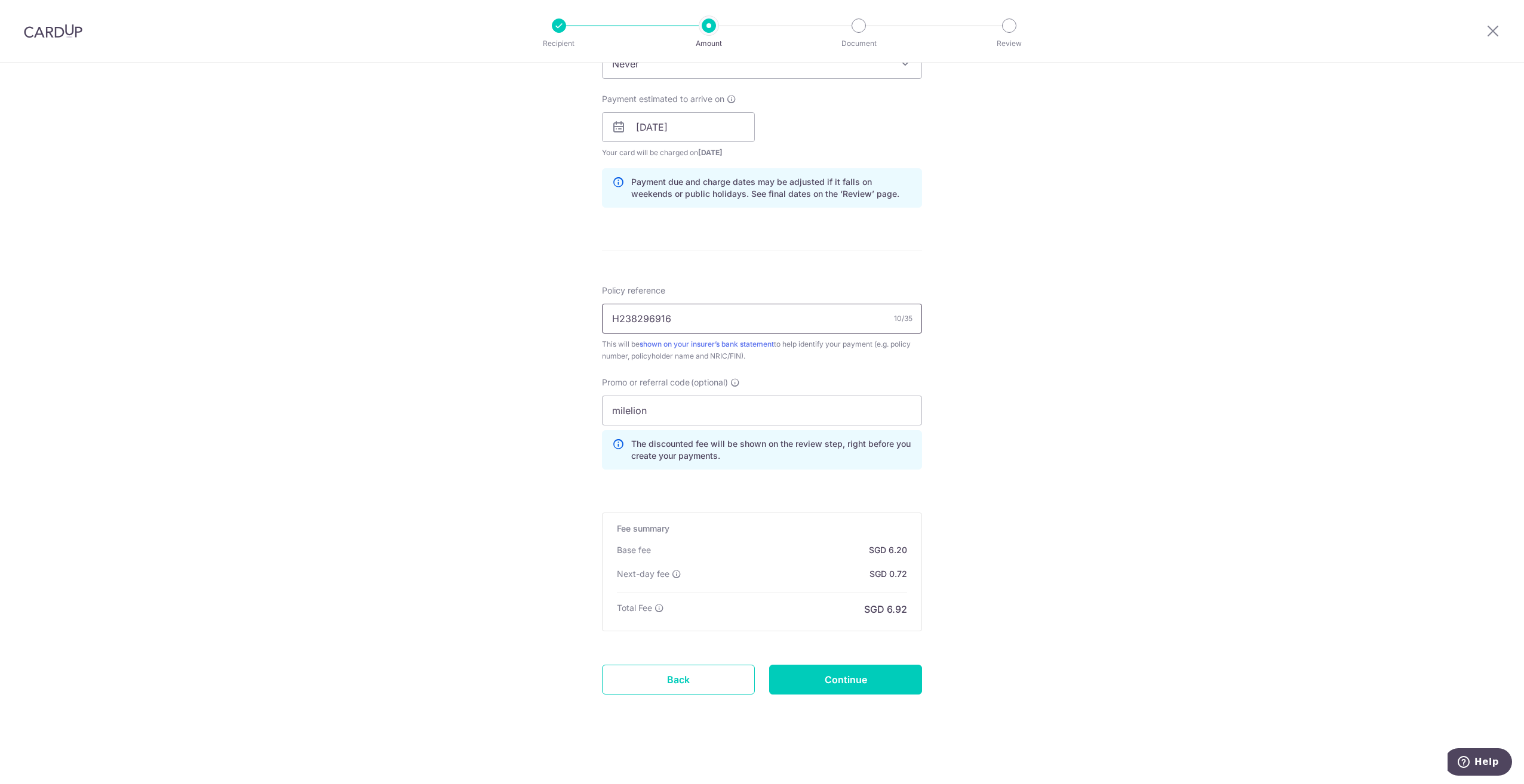
click at [631, 322] on input "H238296916" at bounding box center [762, 319] width 320 height 30
click at [1072, 314] on div "Tell us more about your payment Enter payment amount SGD 238.36 238.36 Select C…" at bounding box center [762, 164] width 1524 height 1240
click at [853, 676] on input "Continue" at bounding box center [846, 679] width 153 height 30
type input "Create Schedule"
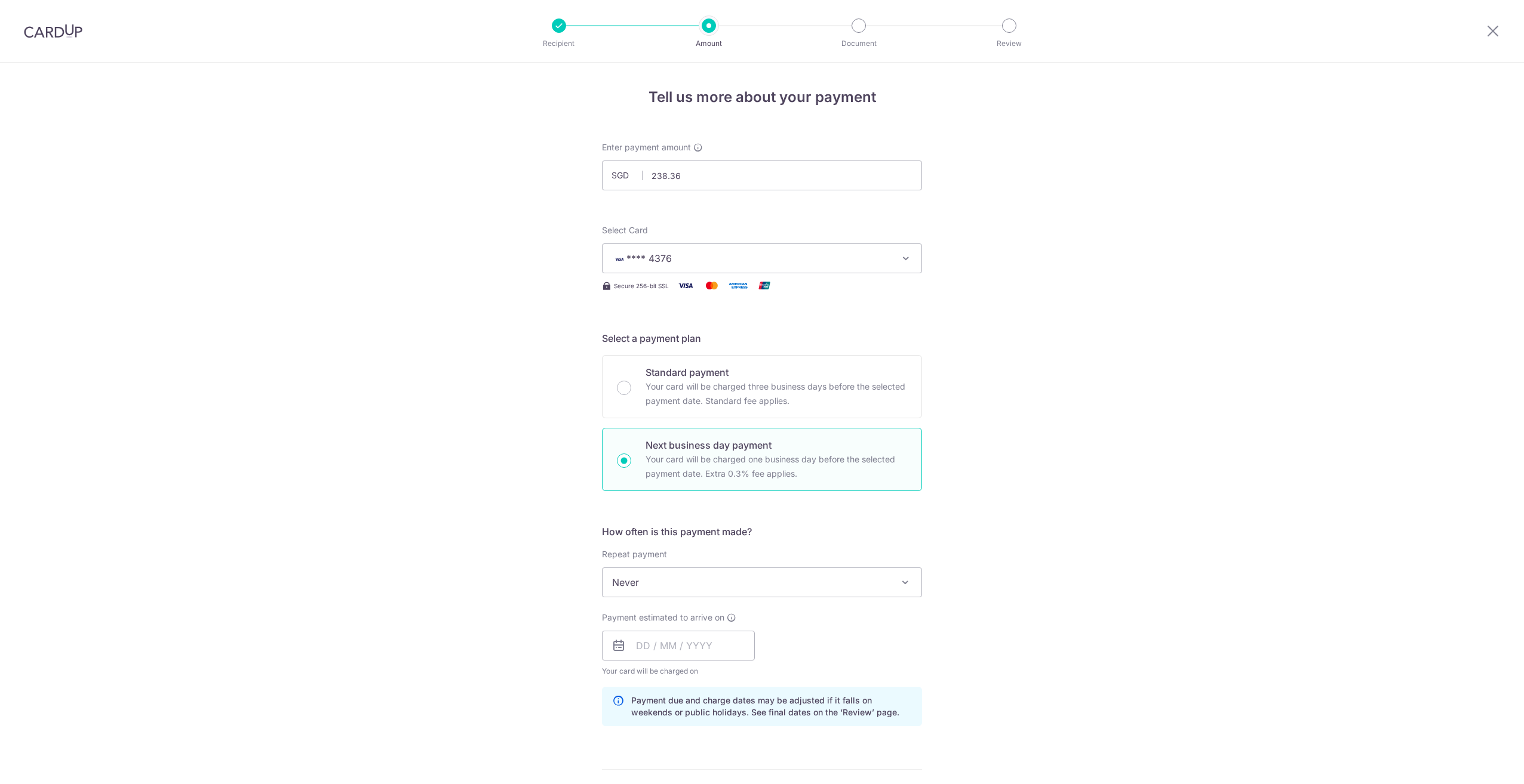
scroll to position [535, 0]
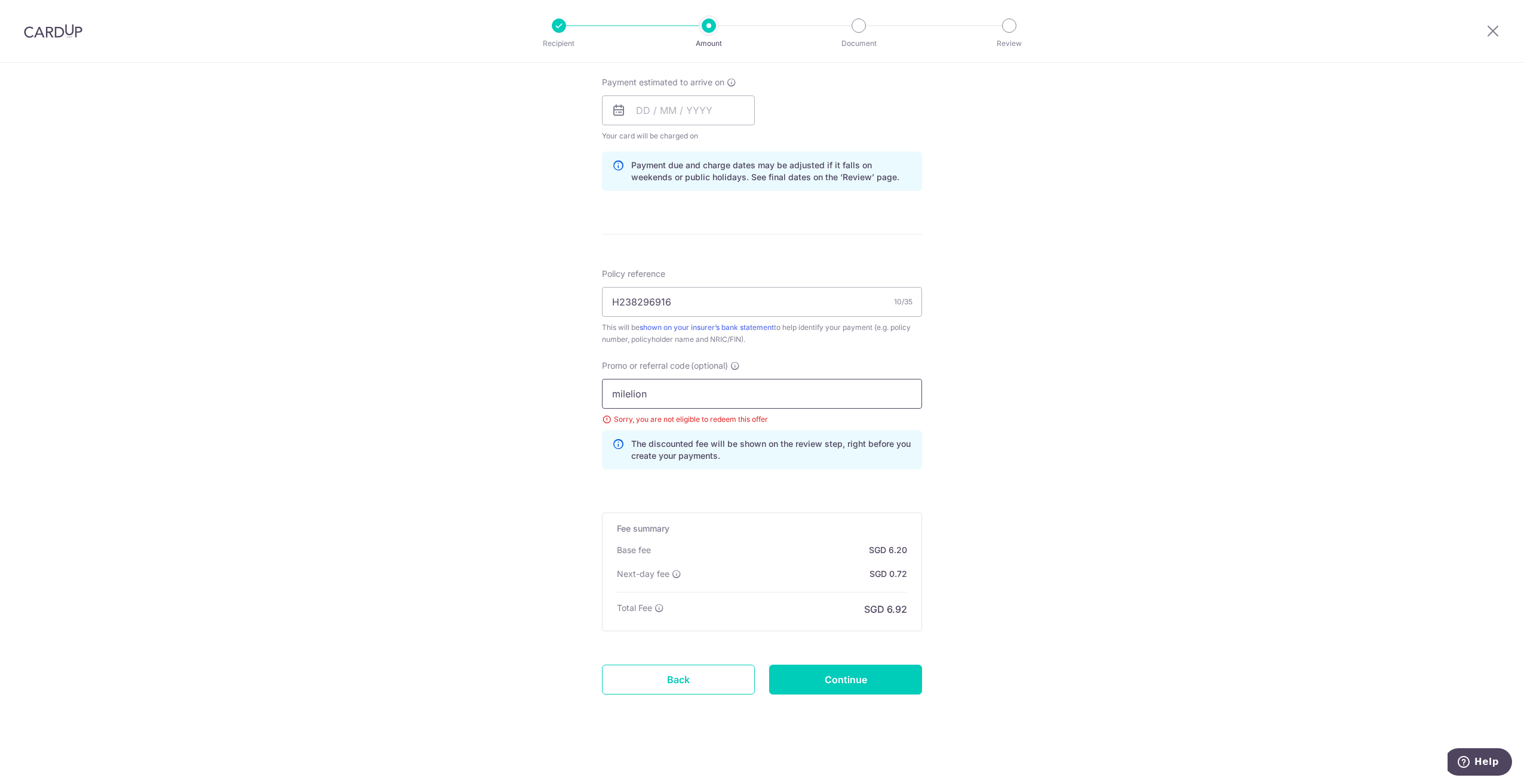
click at [697, 406] on input "milelion" at bounding box center [762, 394] width 320 height 30
drag, startPoint x: 680, startPoint y: 401, endPoint x: 451, endPoint y: 417, distance: 229.6
click at [465, 413] on div "Tell us more about your payment Enter payment amount SGD 238.36 238.36 Select C…" at bounding box center [762, 155] width 1524 height 1257
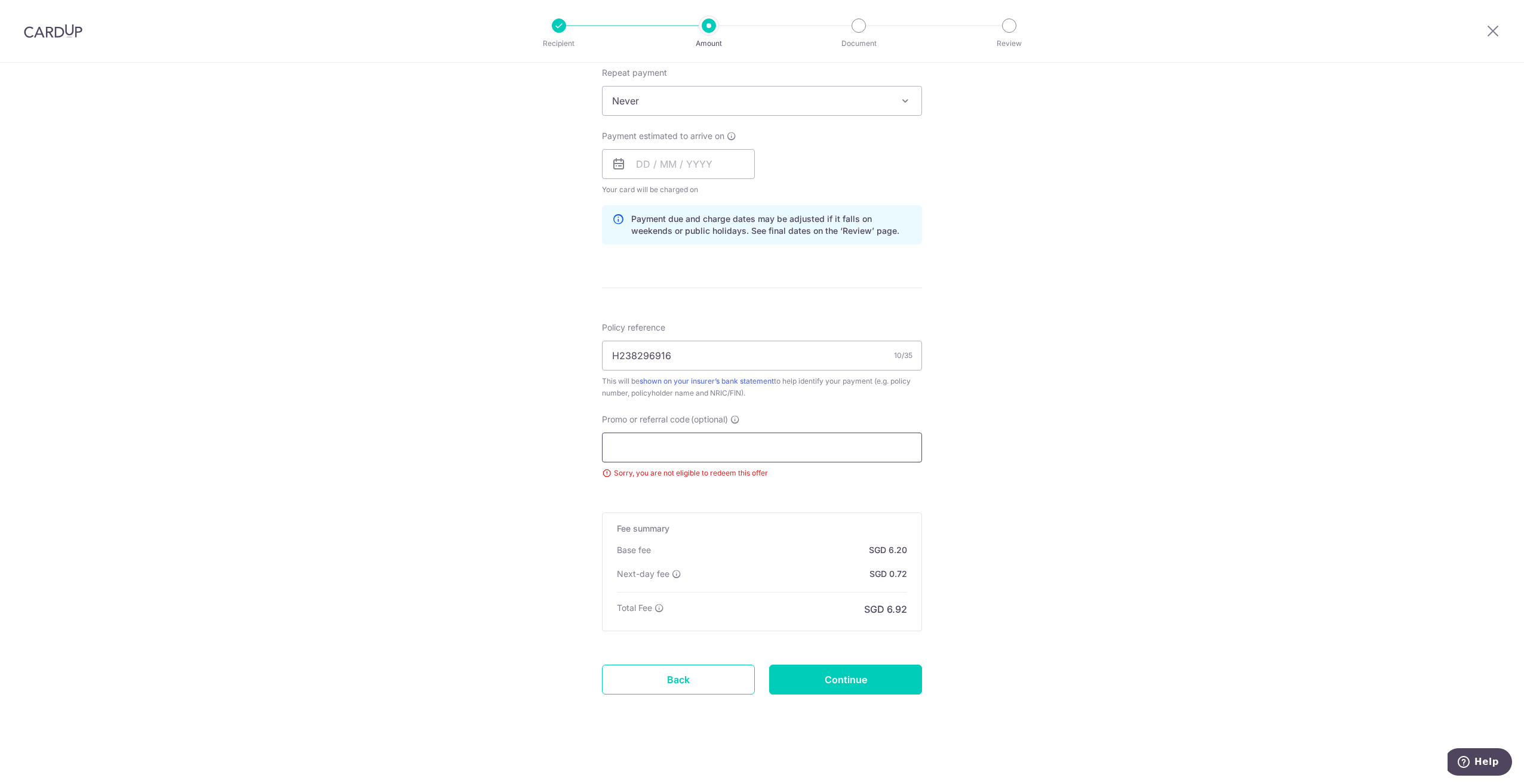
paste input "OFF225"
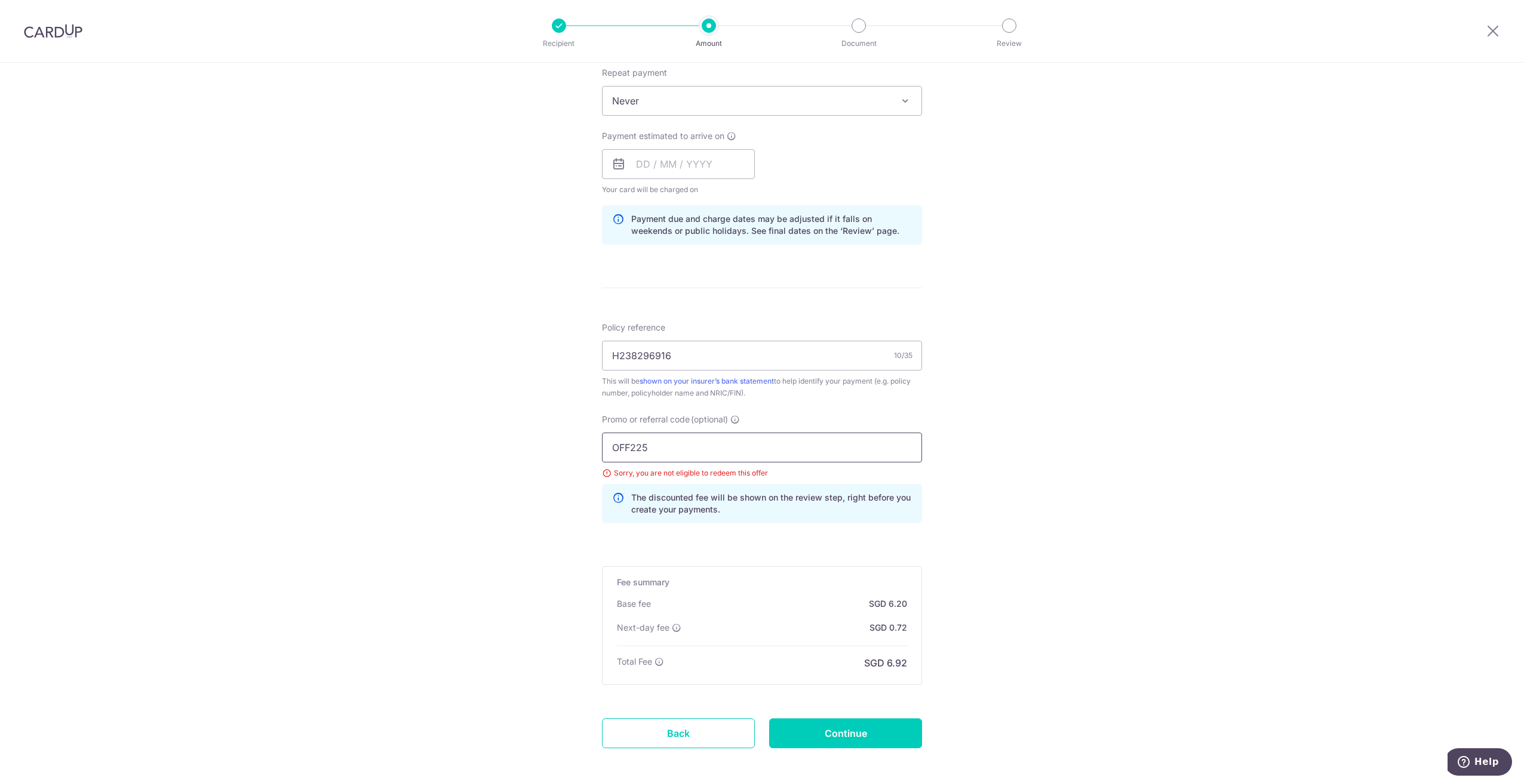
scroll to position [535, 0]
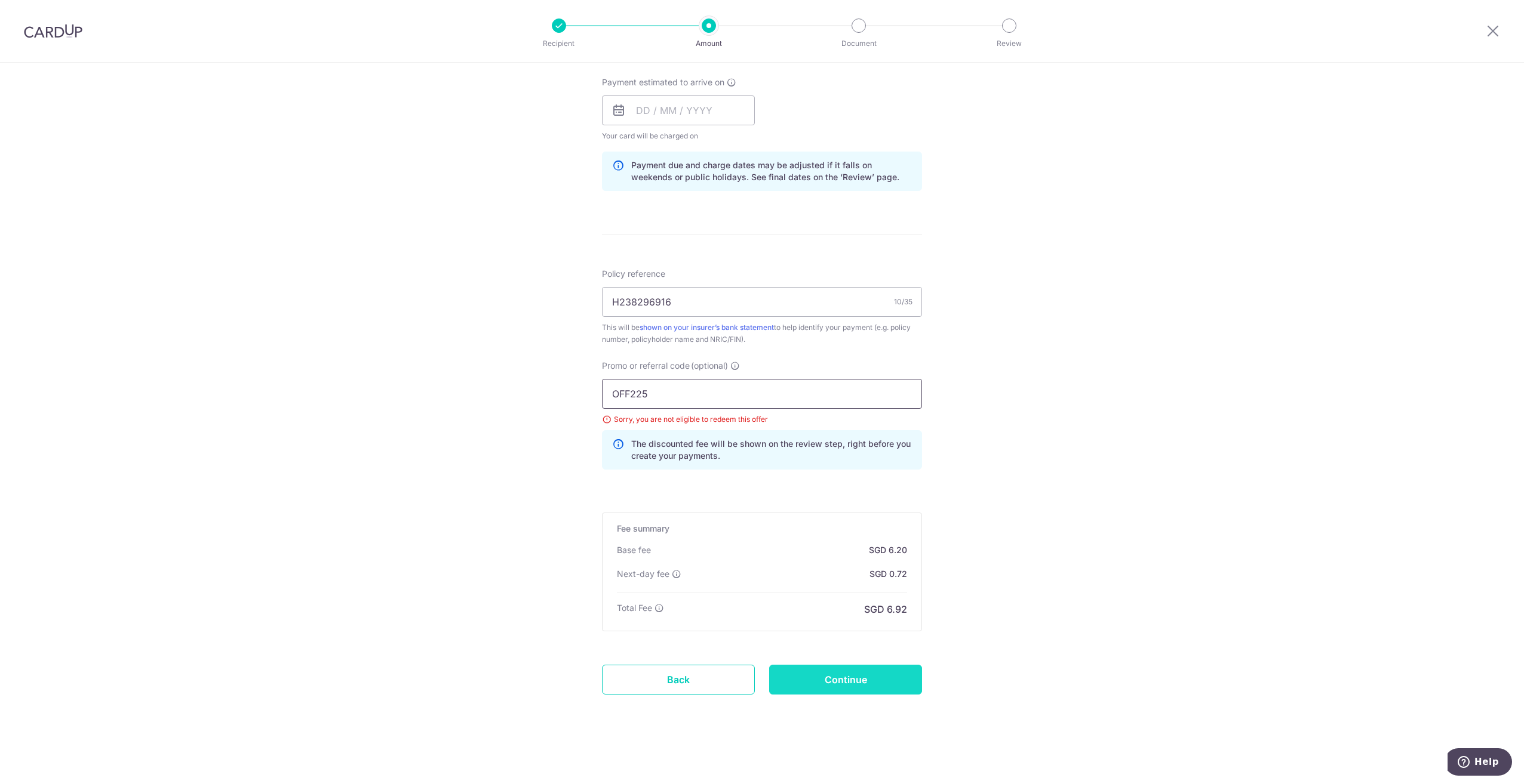
type input "OFF225"
click at [889, 685] on input "Continue" at bounding box center [846, 679] width 153 height 30
type input "Update Schedule"
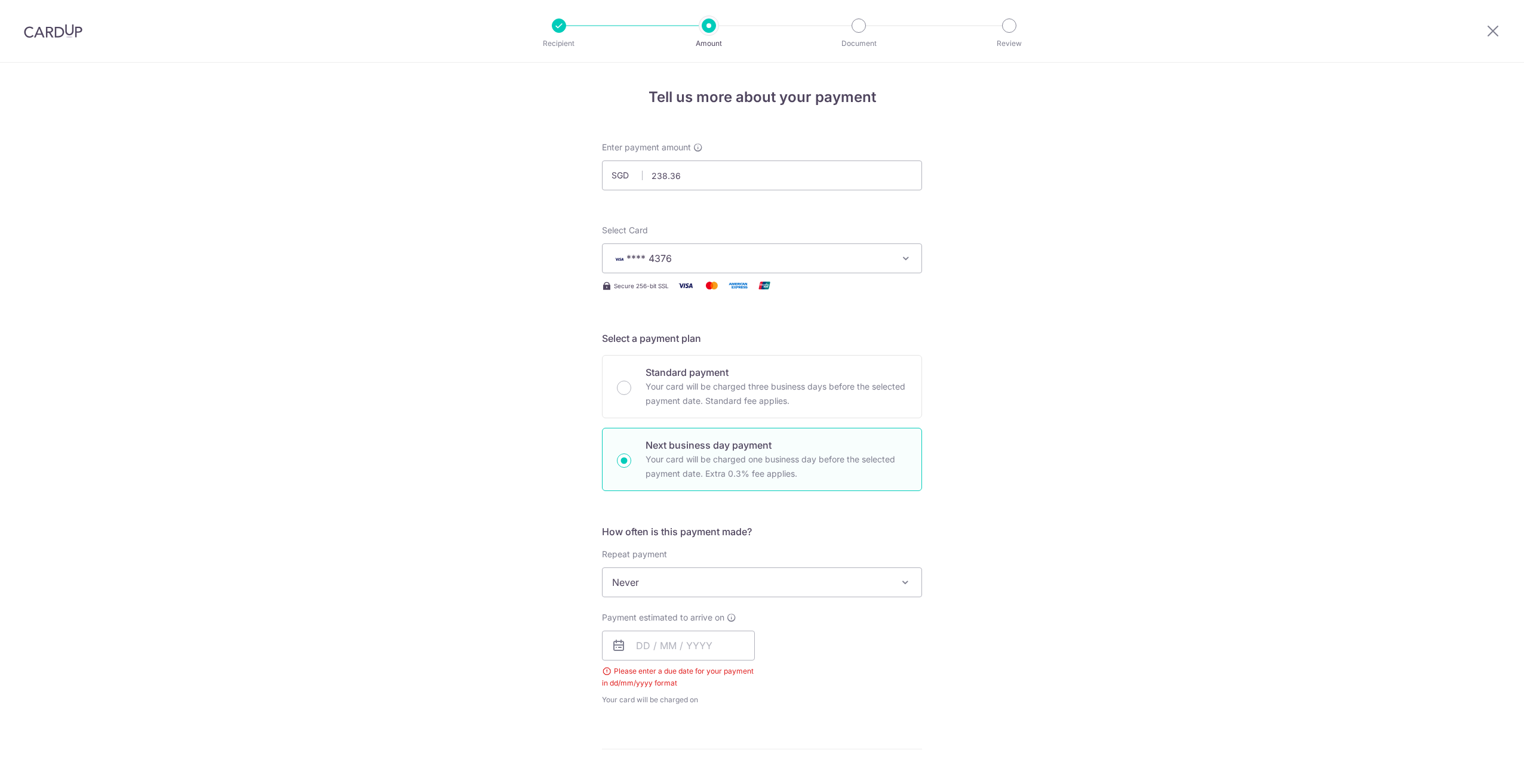
scroll to position [498, 0]
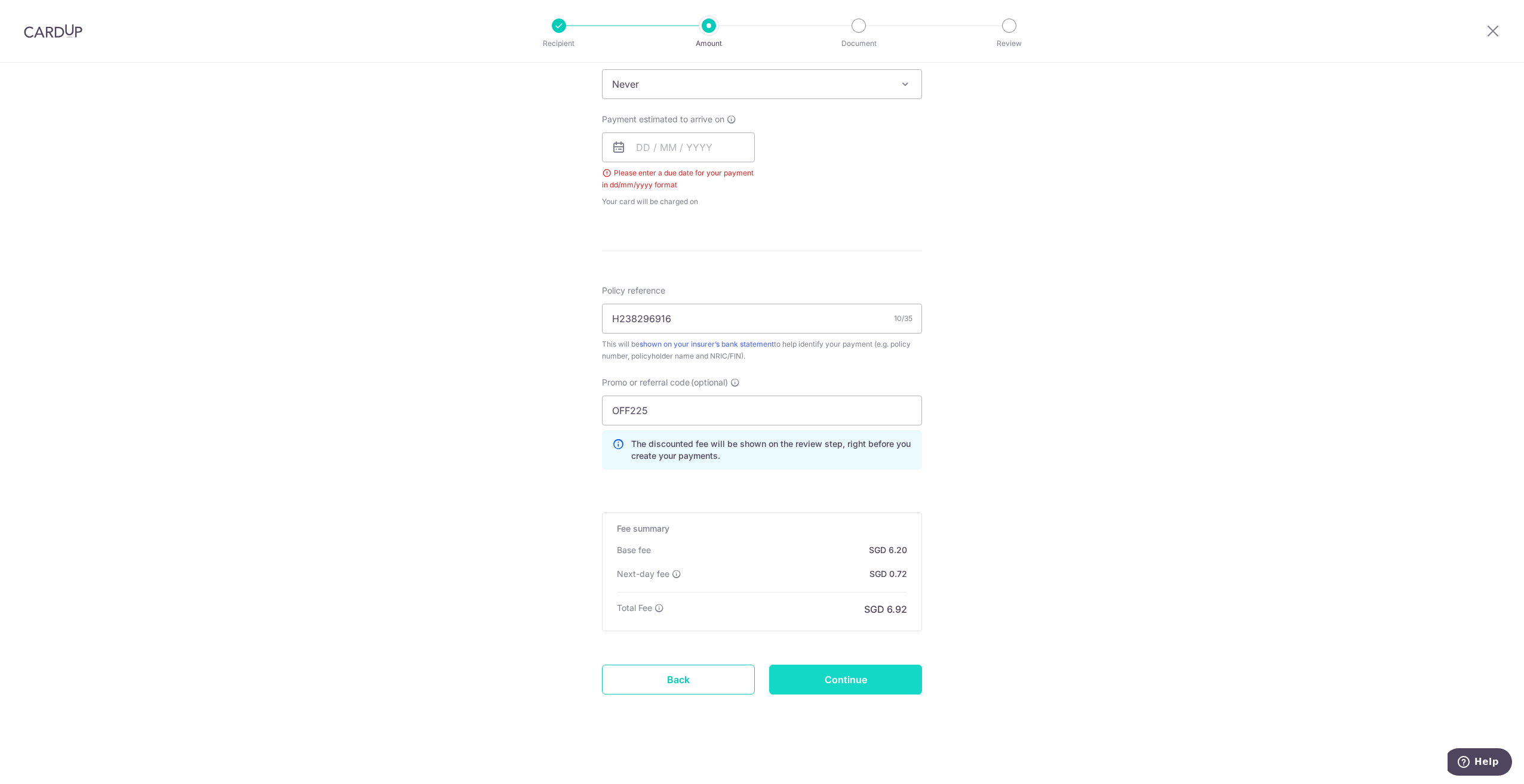
click at [868, 684] on input "Continue" at bounding box center [846, 679] width 153 height 30
type input "Update Schedule"
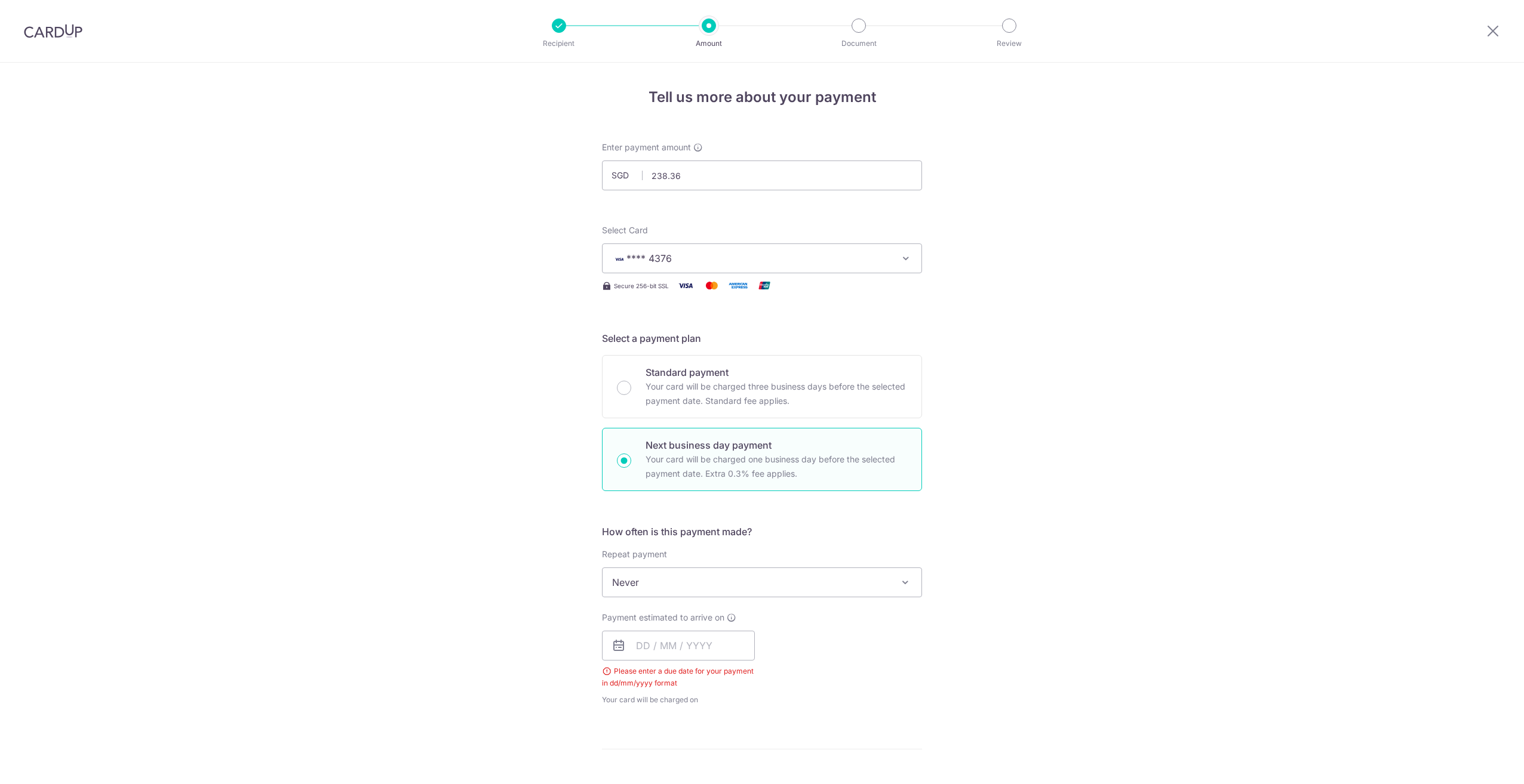
scroll to position [498, 0]
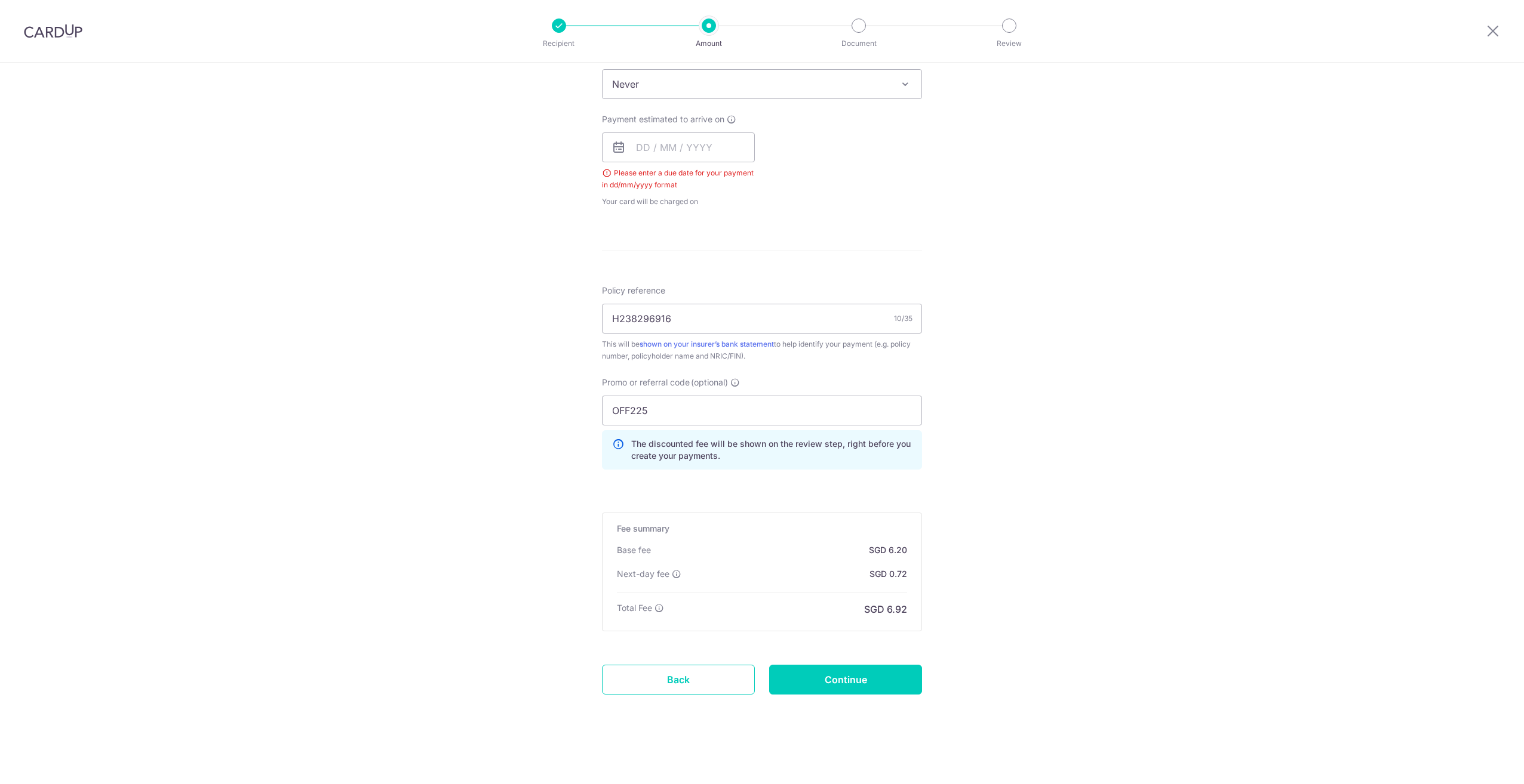
click at [688, 86] on span "Never" at bounding box center [762, 84] width 319 height 29
click at [504, 173] on div "Tell us more about your payment Enter payment amount SGD 238.36 238.36 Select C…" at bounding box center [762, 174] width 1524 height 1220
click at [693, 149] on input "text" at bounding box center [678, 147] width 153 height 30
click at [723, 257] on link "11" at bounding box center [721, 256] width 19 height 19
type input "[DATE]"
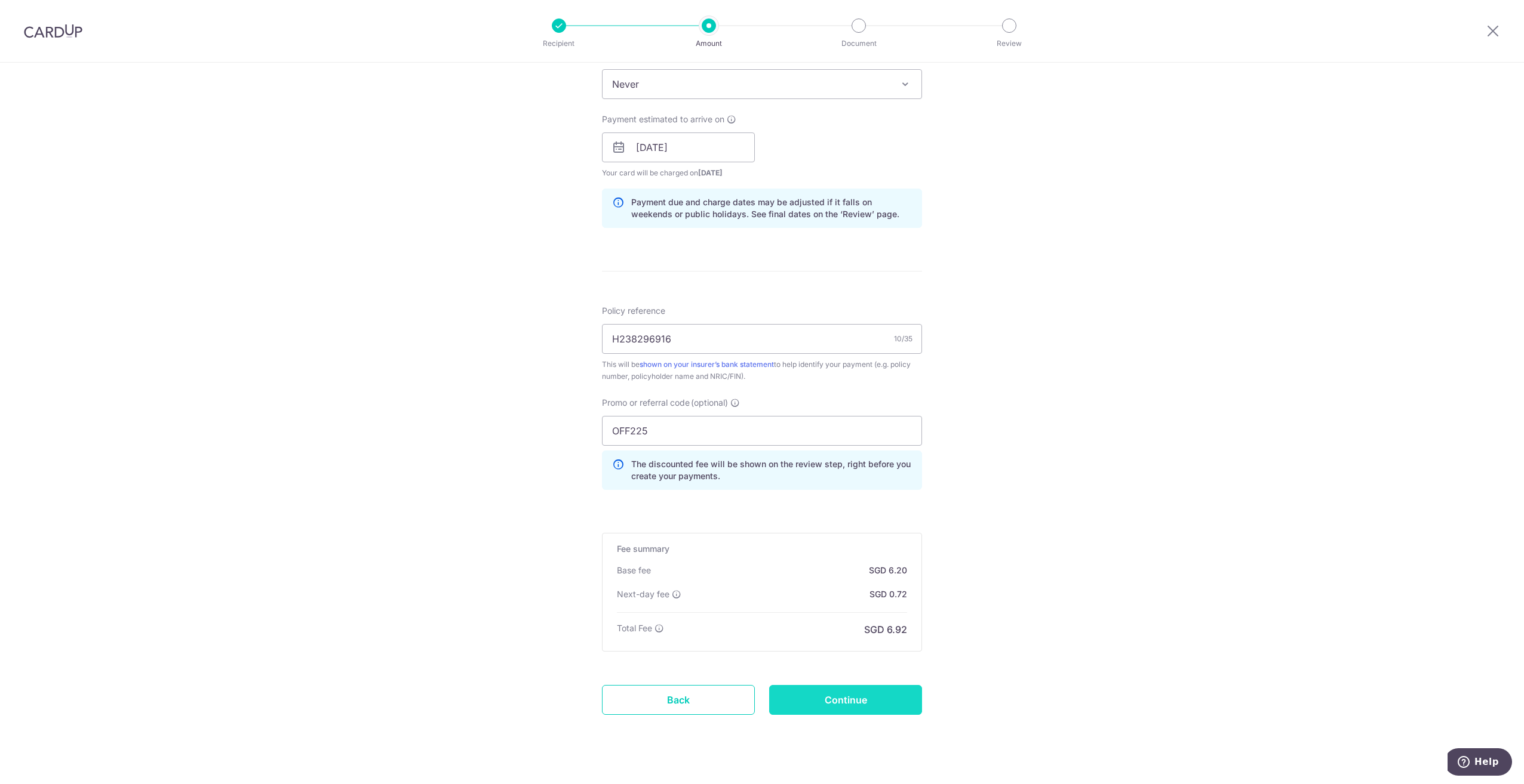
click at [885, 703] on input "Continue" at bounding box center [846, 700] width 153 height 30
type input "Update Schedule"
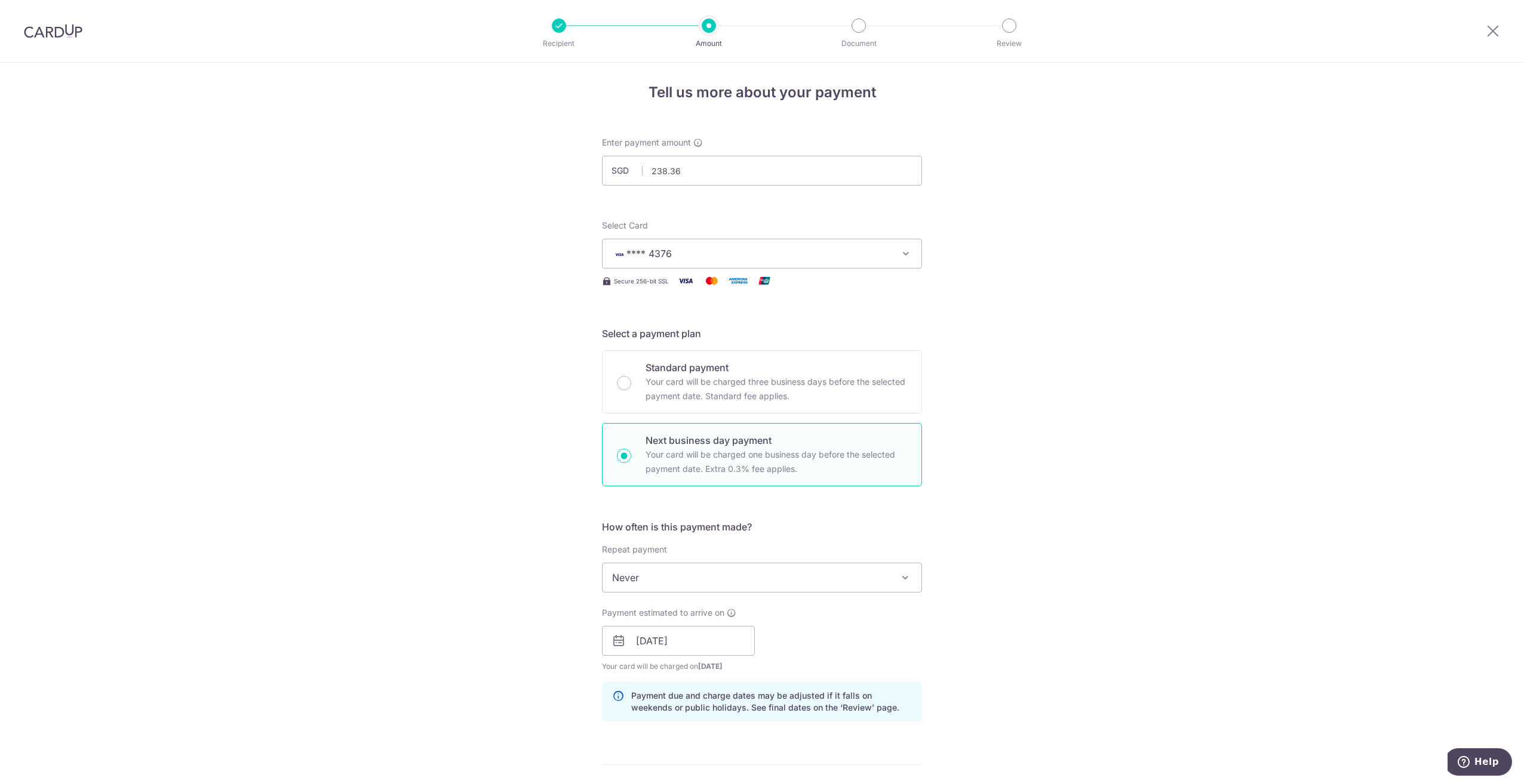
scroll to position [0, 0]
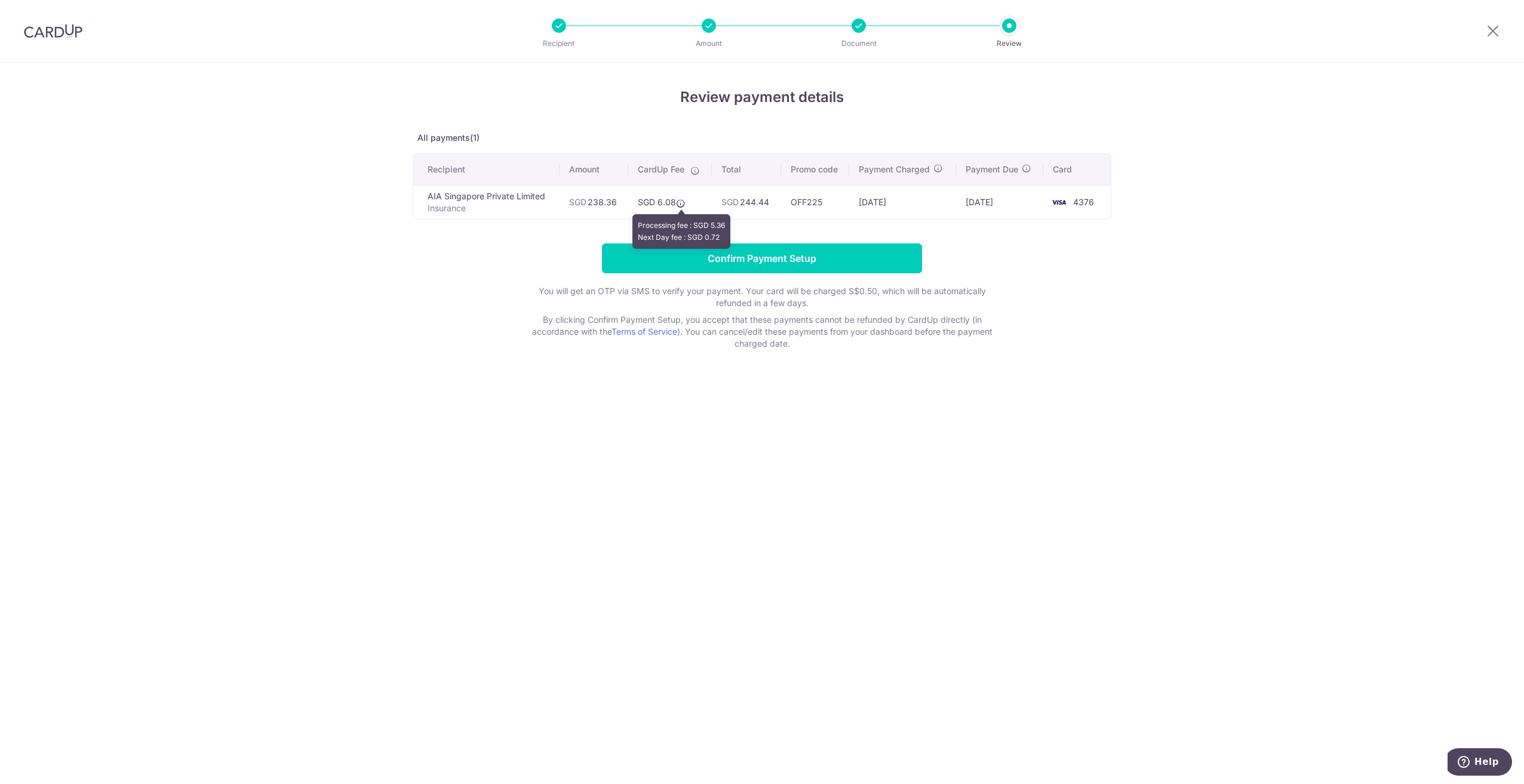
click at [680, 204] on icon at bounding box center [681, 204] width 10 height 10
click at [973, 235] on div "Review payment details All payments(1) Recipient Amount CardUp Fee Total Promo …" at bounding box center [762, 218] width 699 height 263
click at [754, 257] on input "Confirm Payment Setup" at bounding box center [762, 258] width 320 height 30
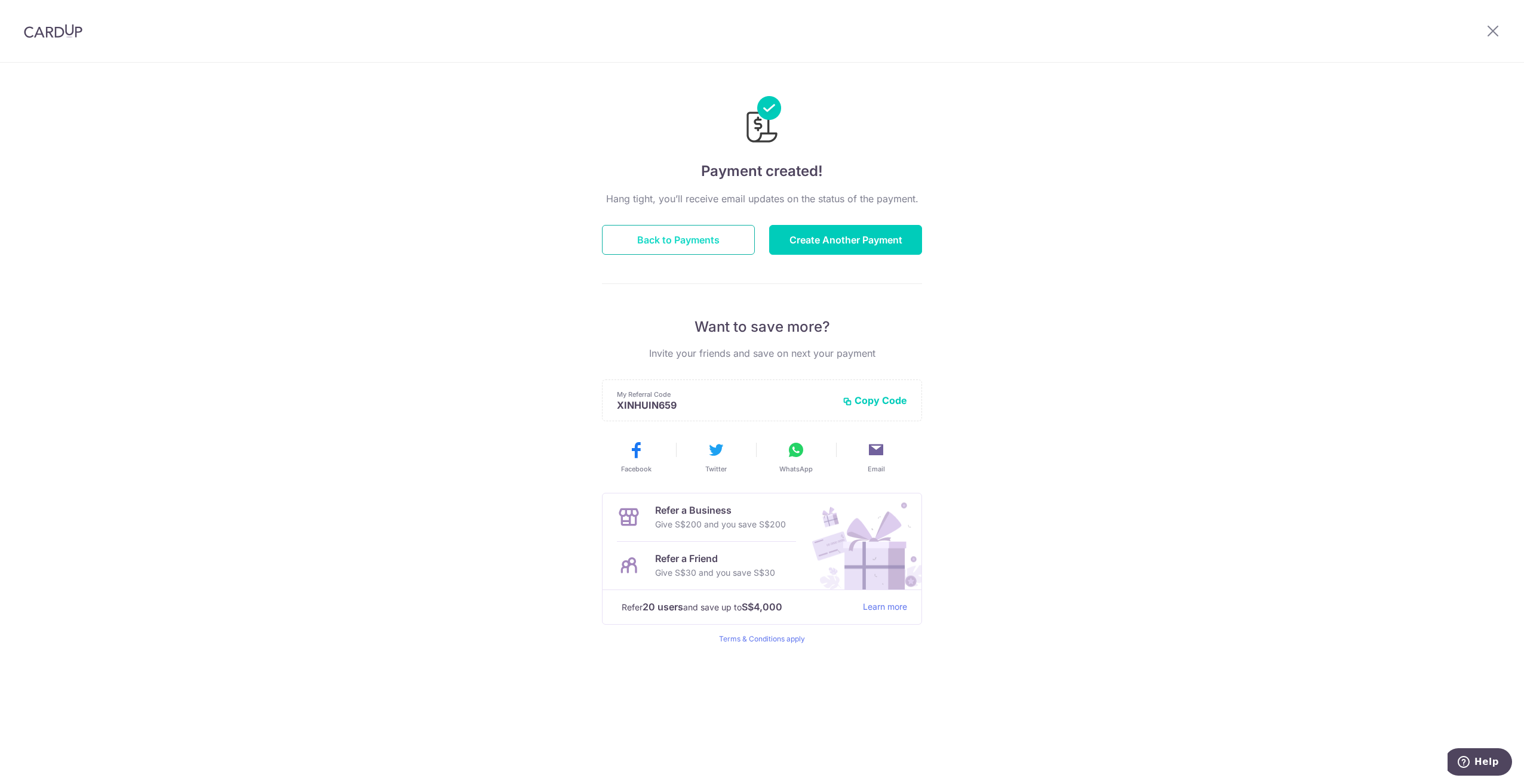
click at [699, 236] on button "Back to Payments" at bounding box center [678, 240] width 153 height 30
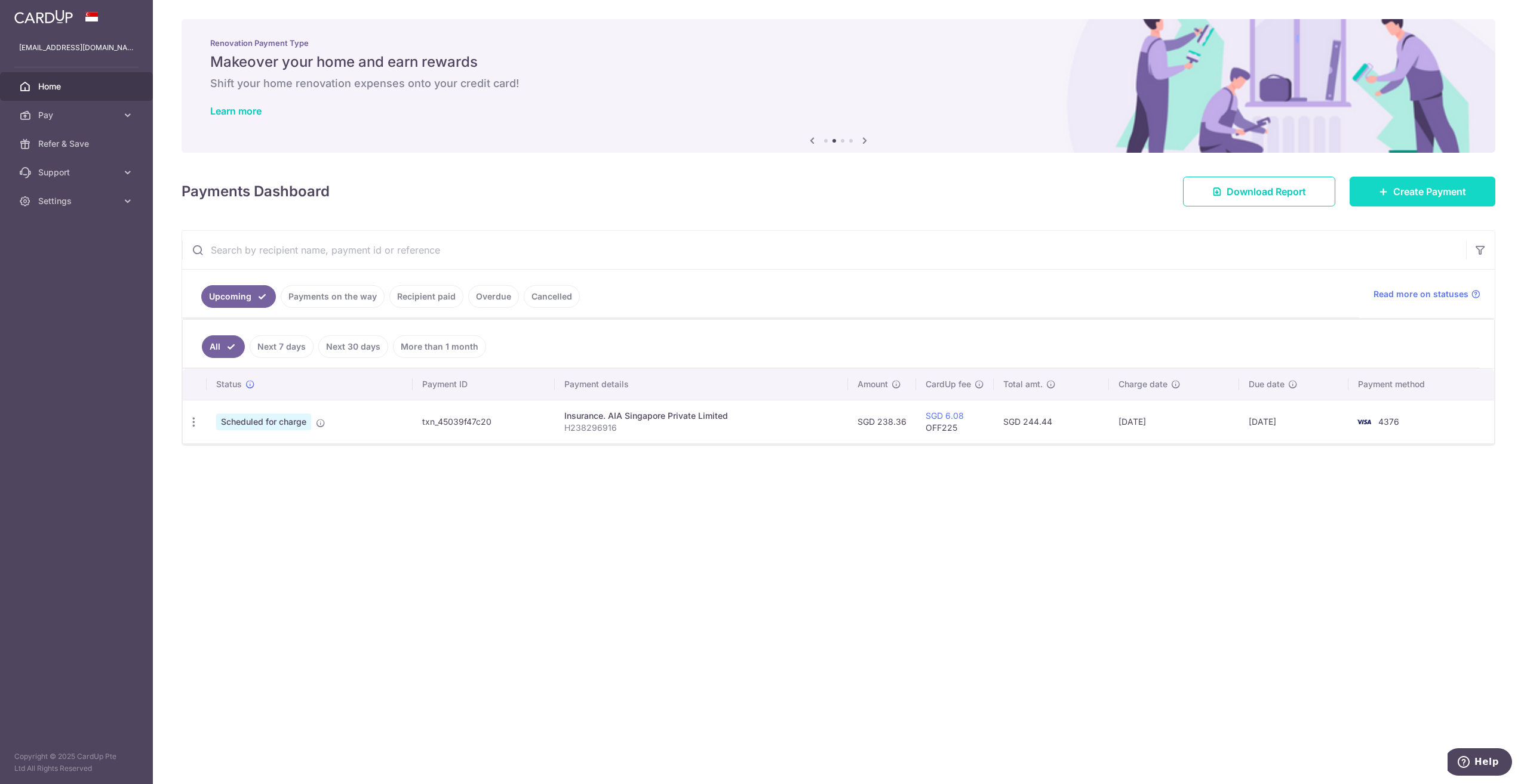
click at [1394, 187] on span "Create Payment" at bounding box center [1429, 191] width 73 height 14
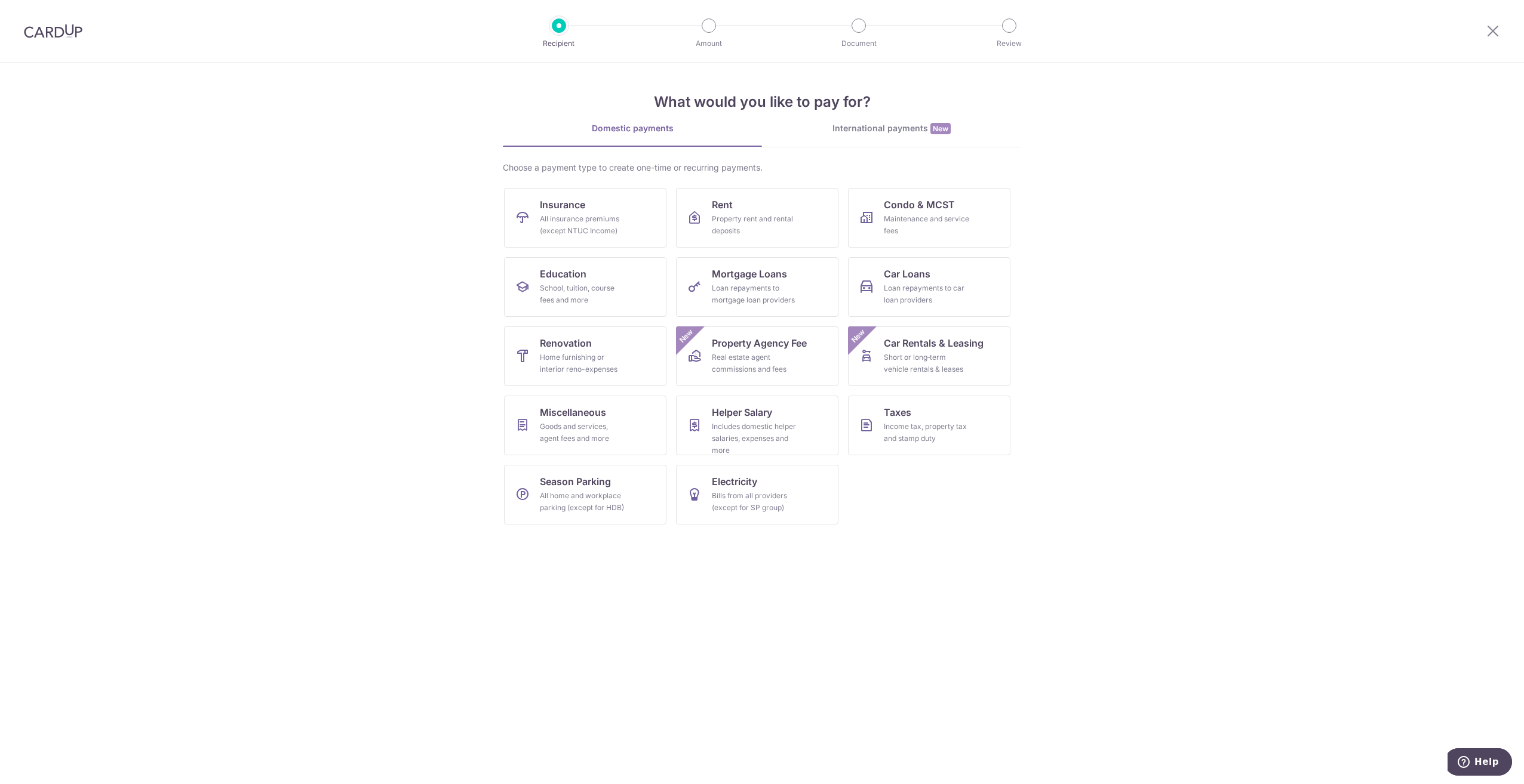
click at [374, 306] on section "What would you like to pay for? Domestic payments International payments New Ch…" at bounding box center [762, 423] width 1524 height 722
click at [362, 316] on section "What would you like to pay for? Domestic payments International payments New Ch…" at bounding box center [762, 423] width 1524 height 722
click at [750, 426] on div "Includes domestic helper salaries, expenses and more" at bounding box center [754, 438] width 86 height 36
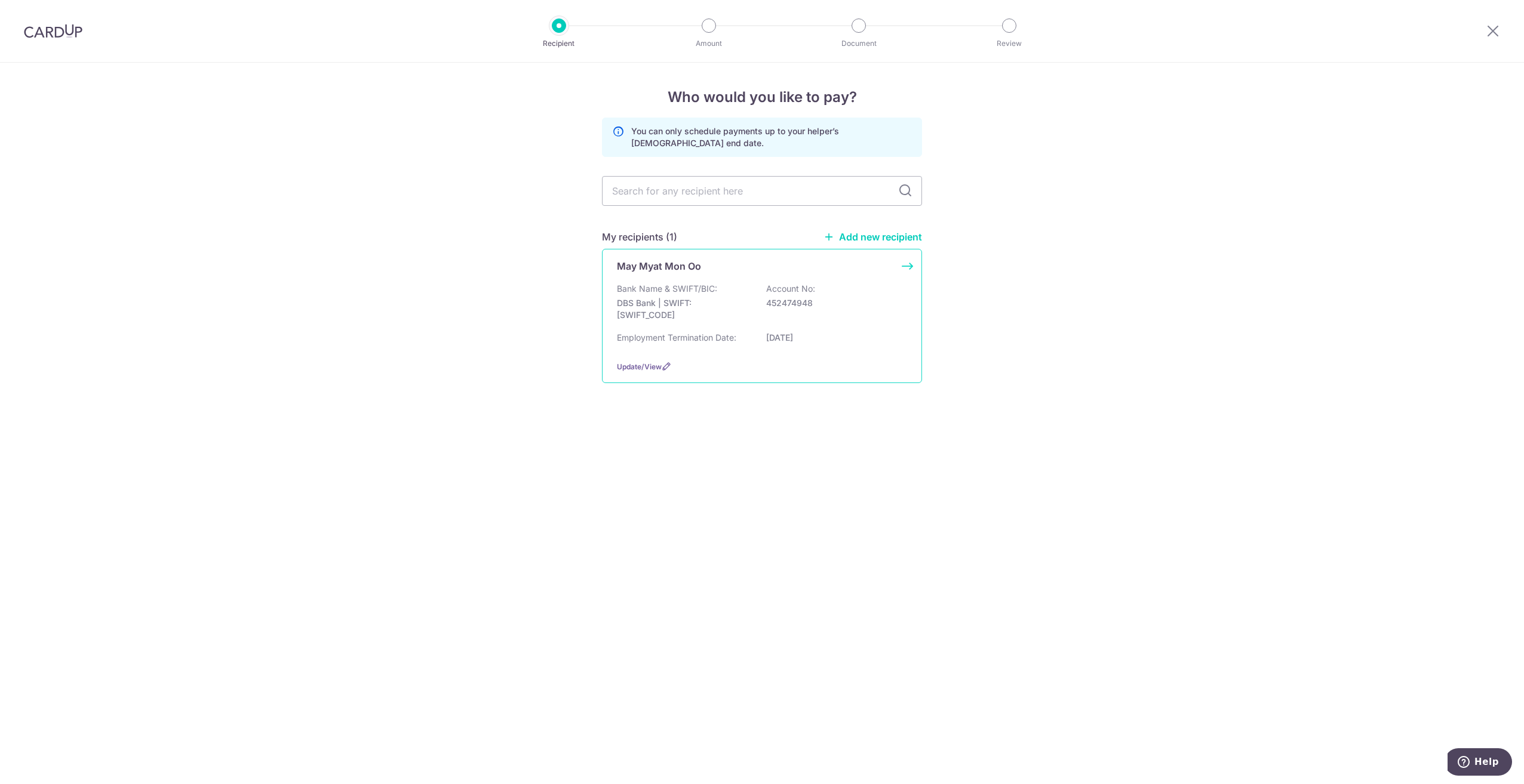
click at [844, 310] on div "Bank Name & SWIFT/BIC: DBS Bank | SWIFT: [SWIFT_CODE] Account No: 452474948" at bounding box center [762, 305] width 290 height 44
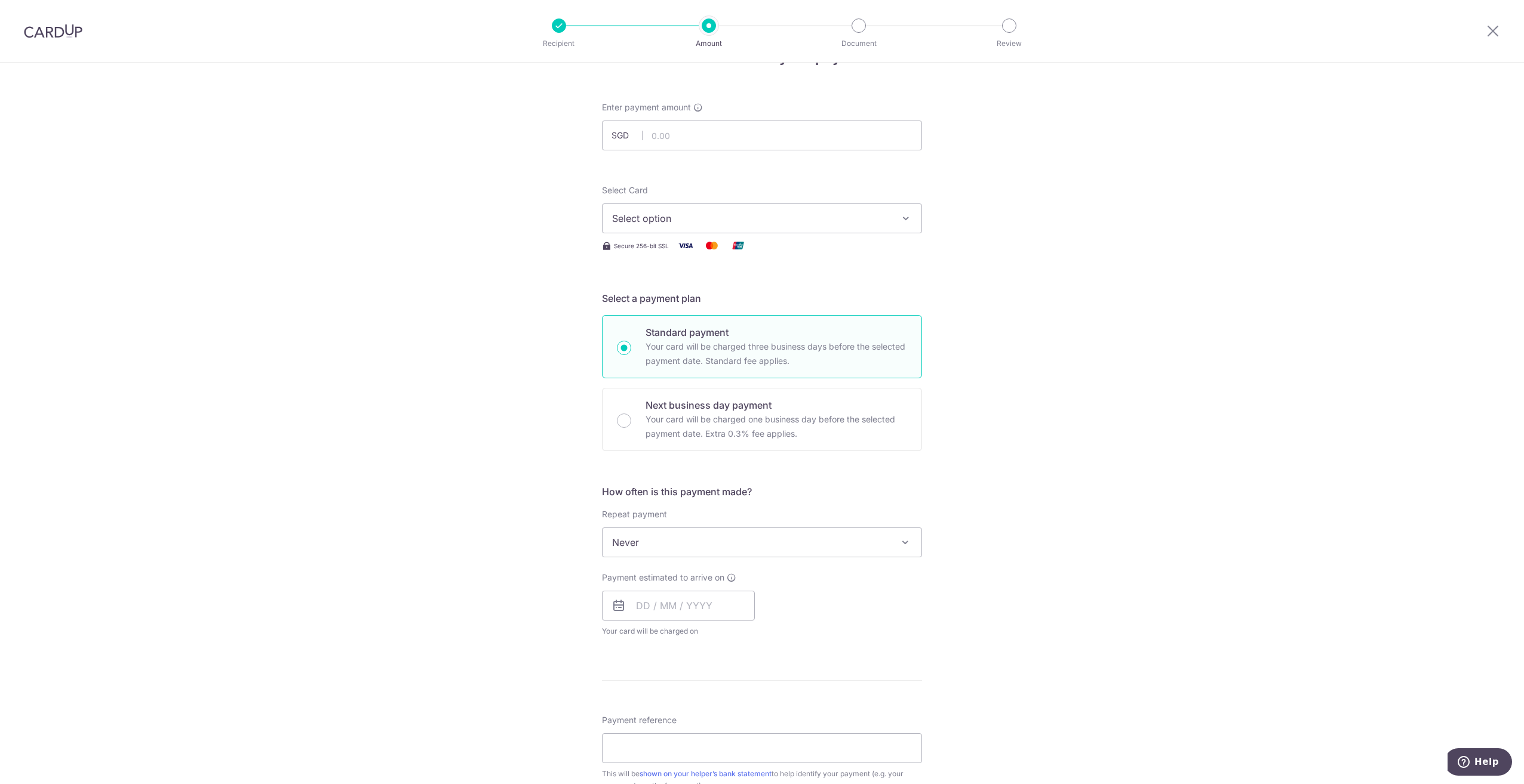
scroll to position [60, 0]
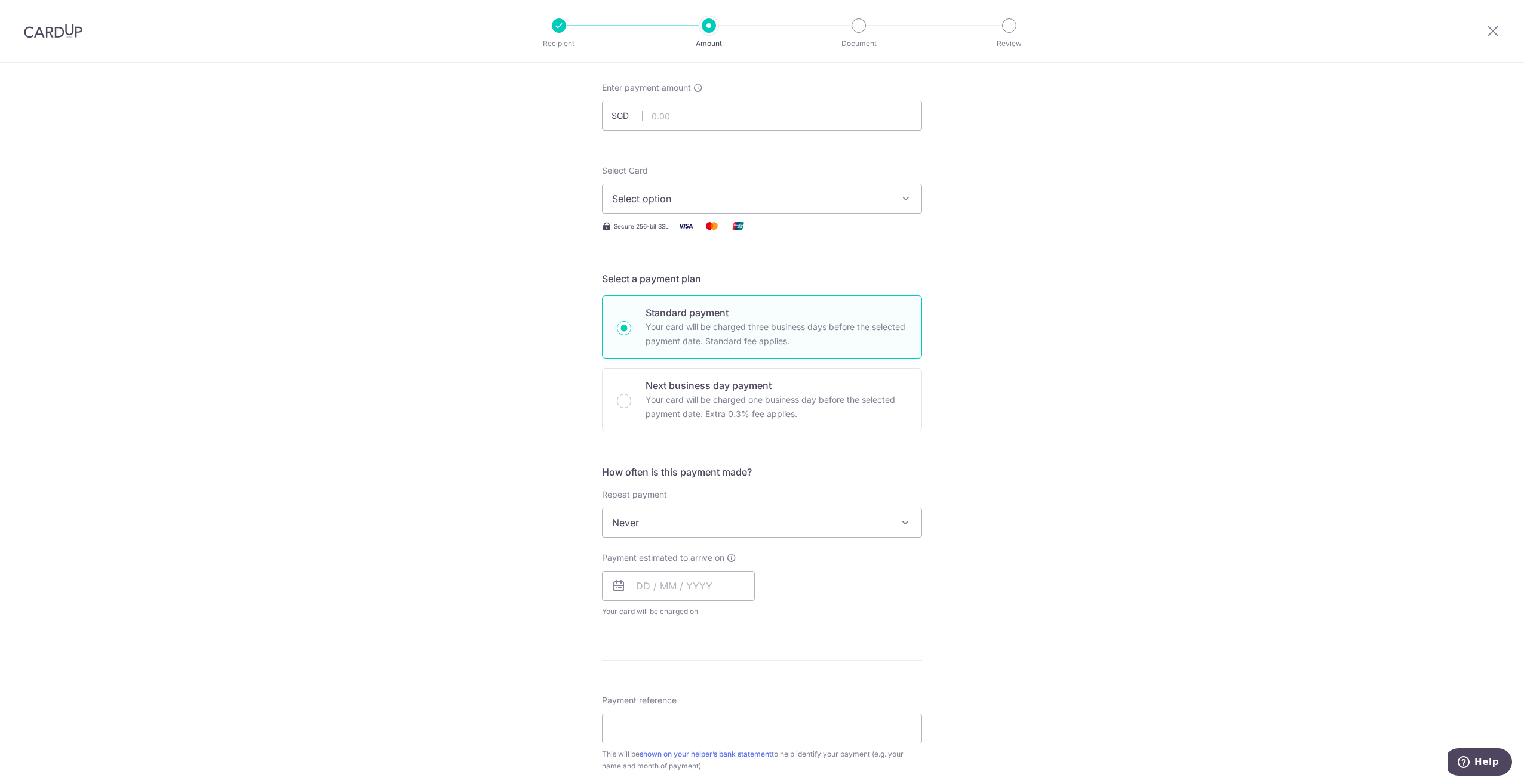
click at [798, 174] on div "Select Card Select option Add credit card Your Cards **** 4376" at bounding box center [762, 189] width 320 height 49
click at [790, 186] on button "Select option" at bounding box center [762, 199] width 320 height 30
click at [726, 281] on span "**** 4376" at bounding box center [762, 284] width 300 height 14
click at [1048, 310] on div "Tell us more about your payment Enter payment amount SGD Select Card **** 4376 …" at bounding box center [762, 543] width 1524 height 1080
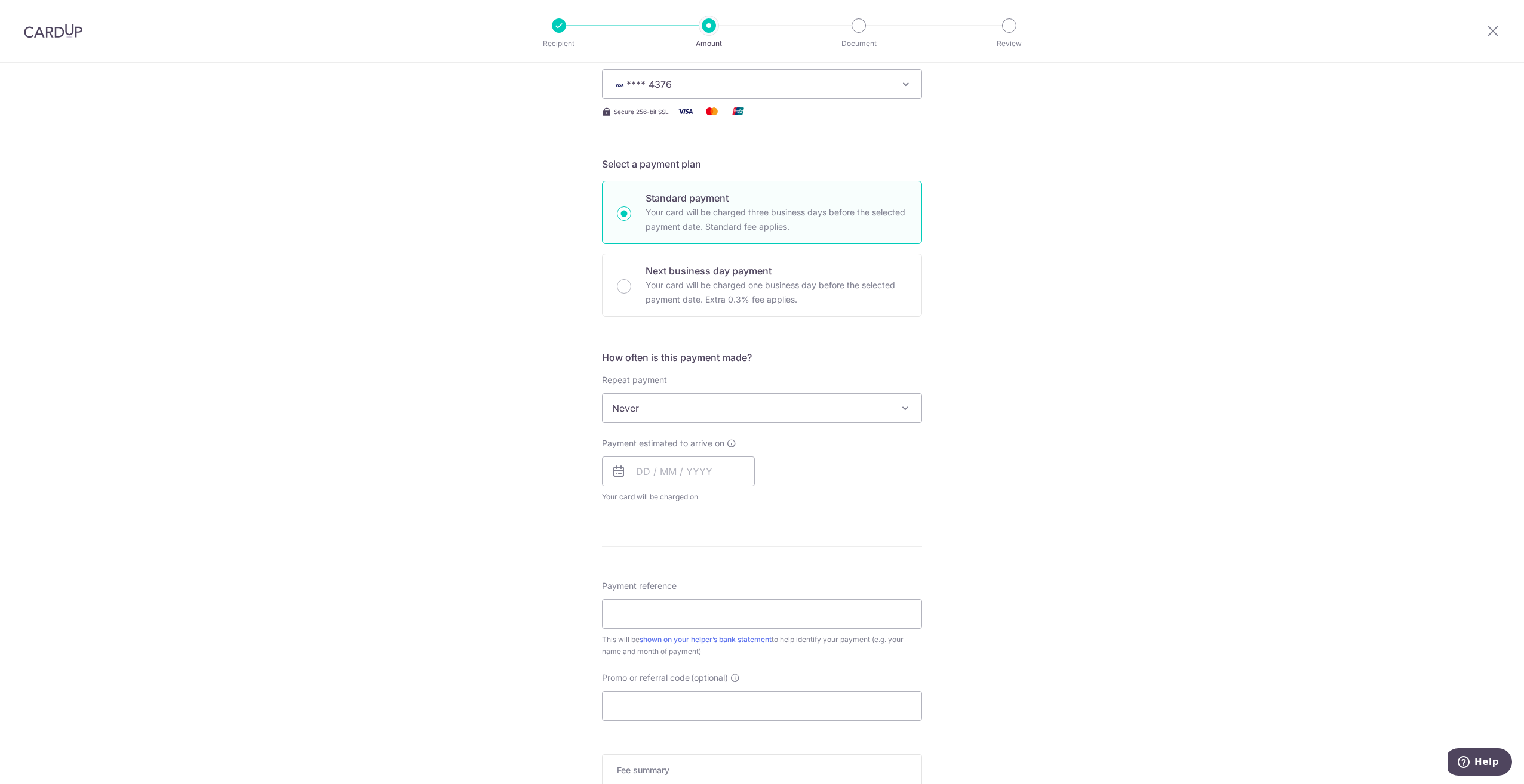
scroll to position [179, 0]
click at [779, 403] on span "Never" at bounding box center [762, 403] width 319 height 29
select select "3"
type input "[DATE]"
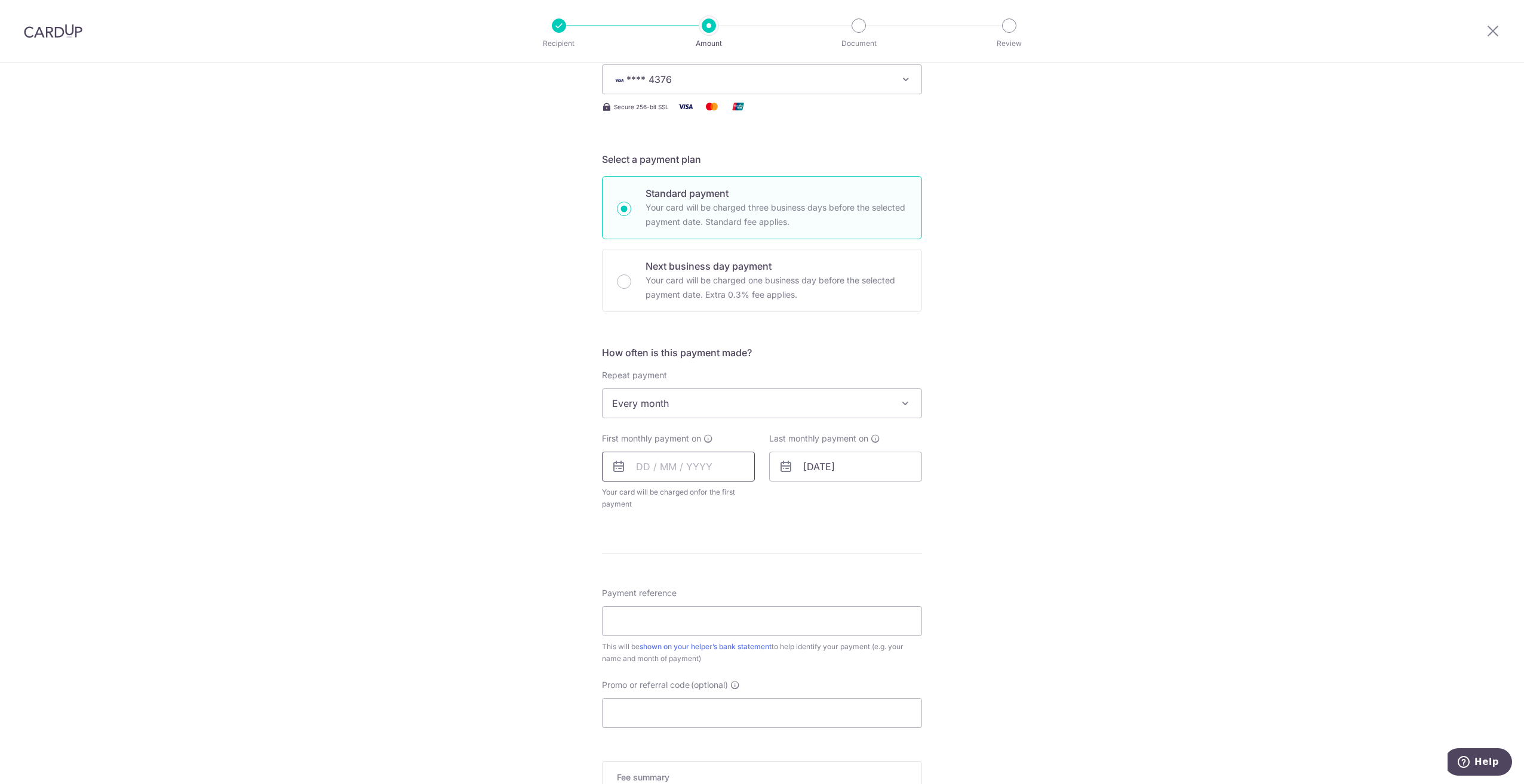
click at [708, 468] on input "text" at bounding box center [678, 467] width 153 height 30
click at [1112, 480] on div "Tell us more about your payment Enter payment amount SGD Select Card **** 4376 …" at bounding box center [762, 429] width 1524 height 1092
click at [452, 540] on div "Tell us more about your payment Enter payment amount SGD Select Card **** 4376 …" at bounding box center [762, 429] width 1524 height 1092
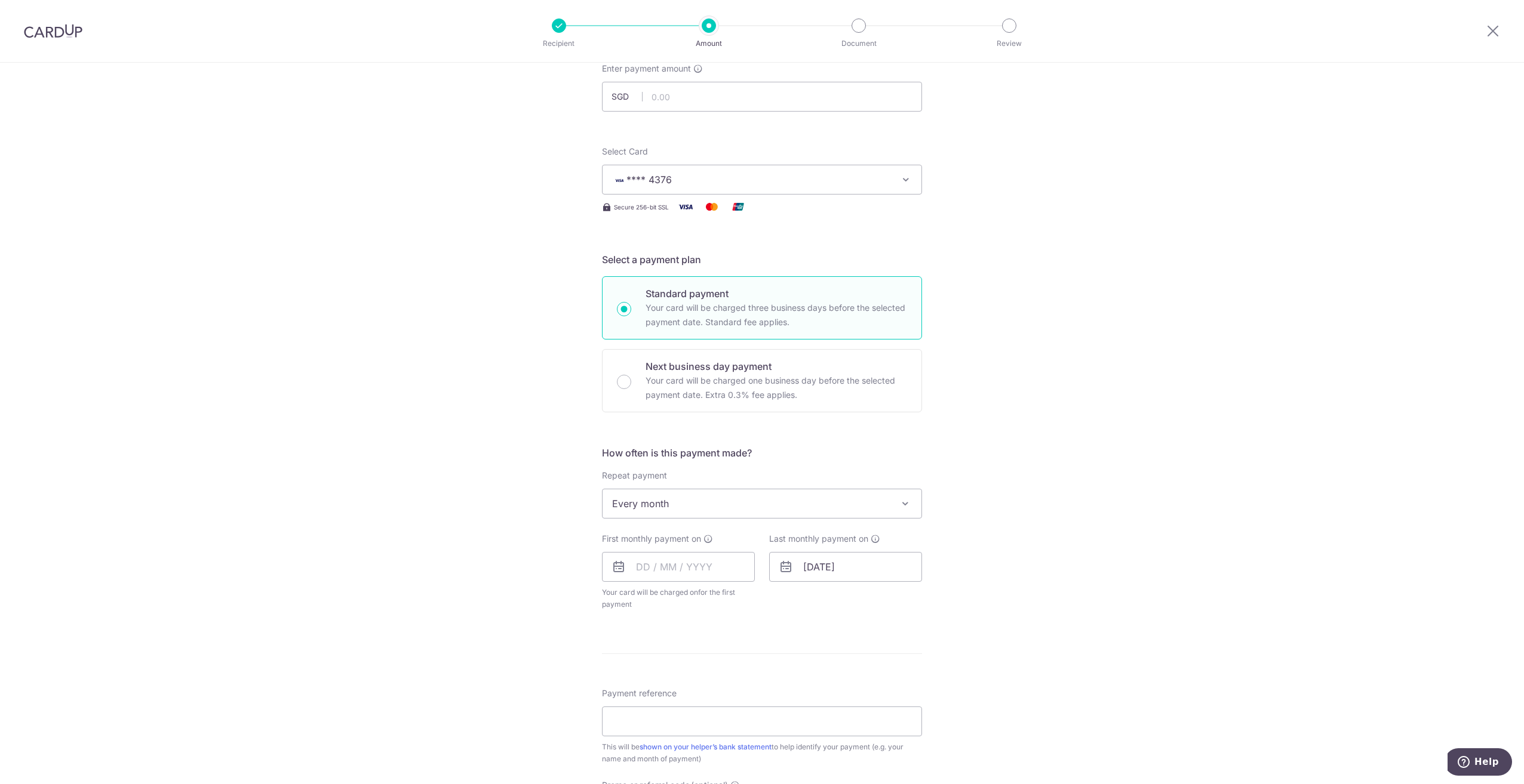
scroll to position [0, 0]
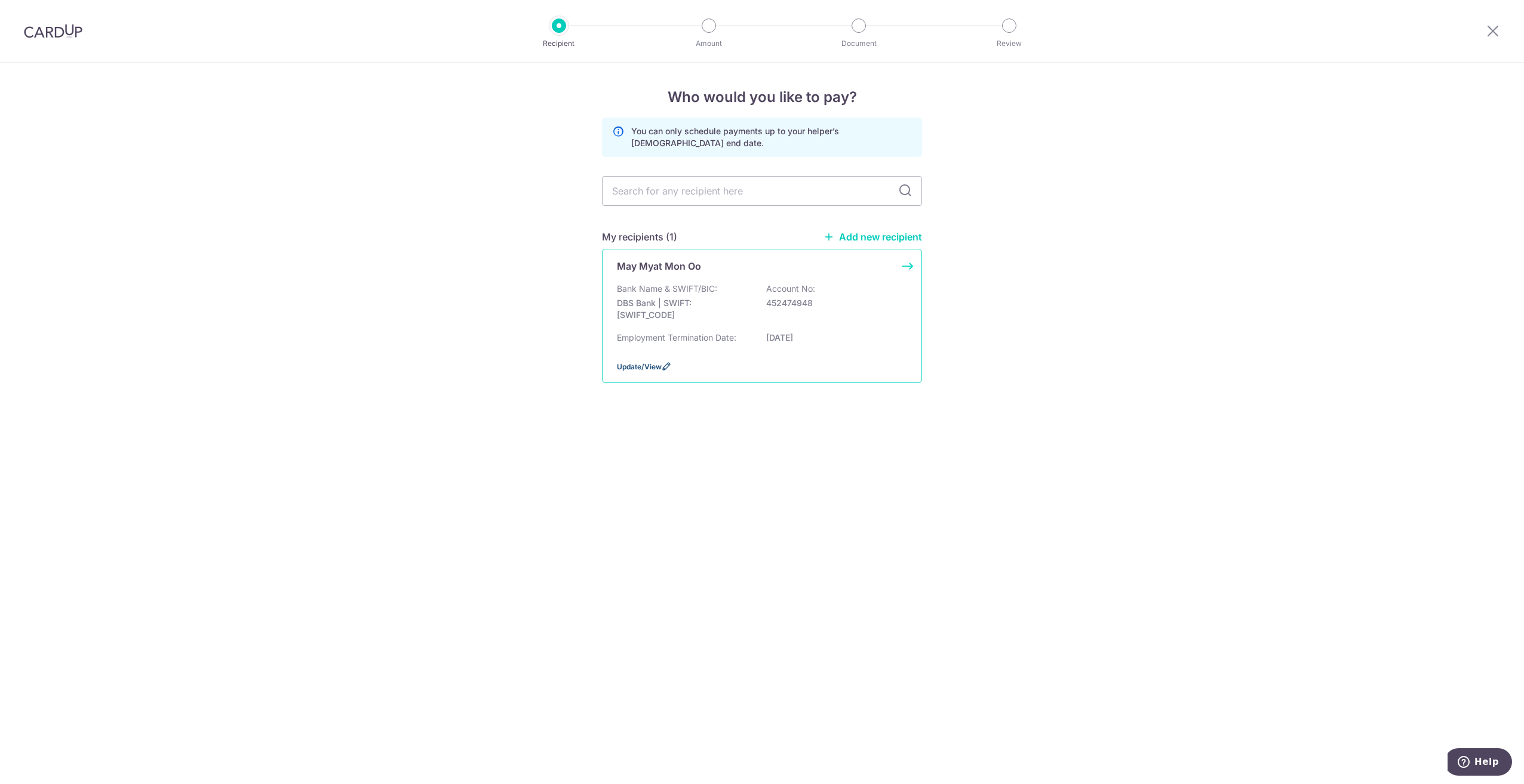
click at [645, 365] on span "Update/View" at bounding box center [639, 366] width 45 height 9
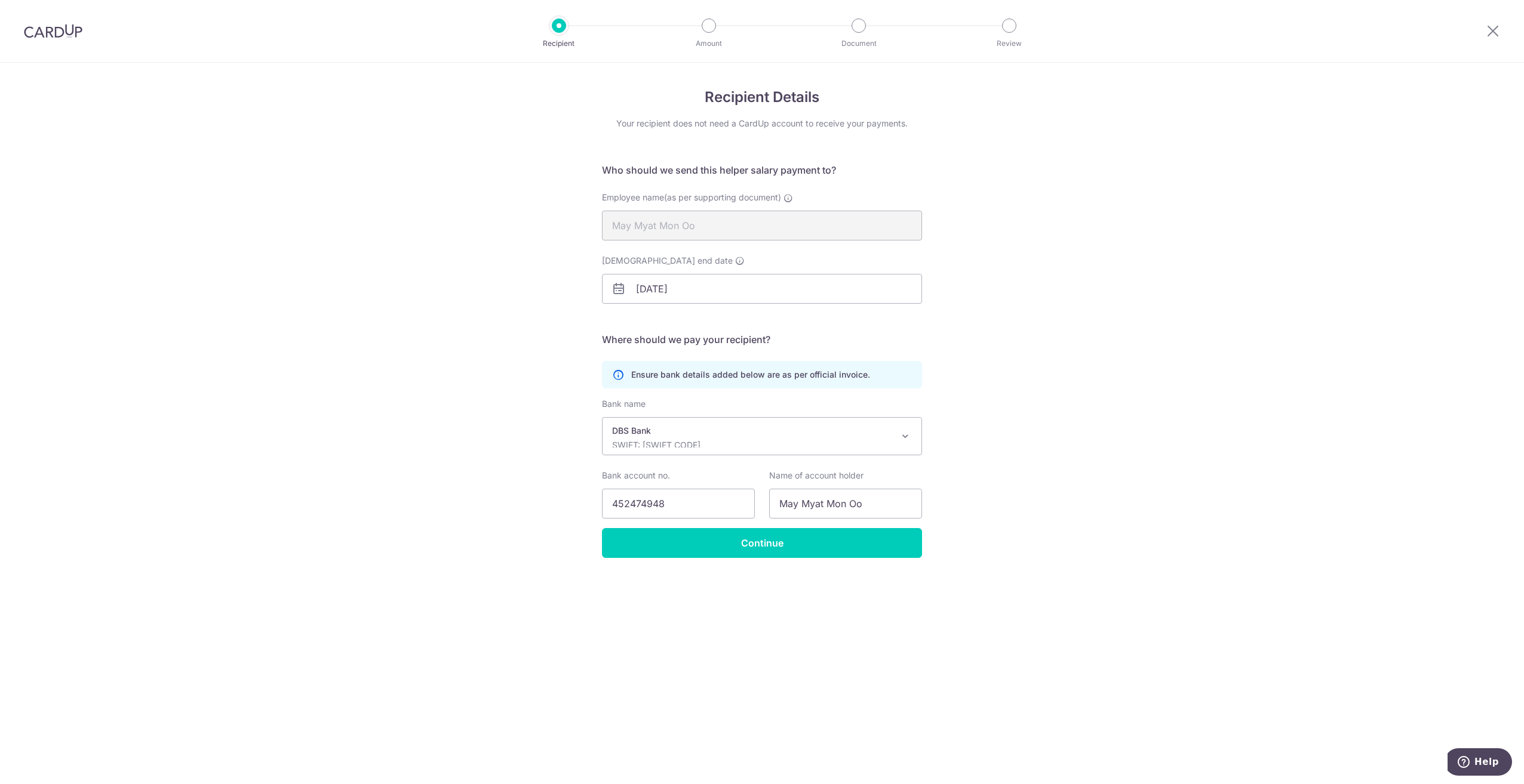
click at [794, 435] on p "DBS Bank" at bounding box center [752, 431] width 281 height 12
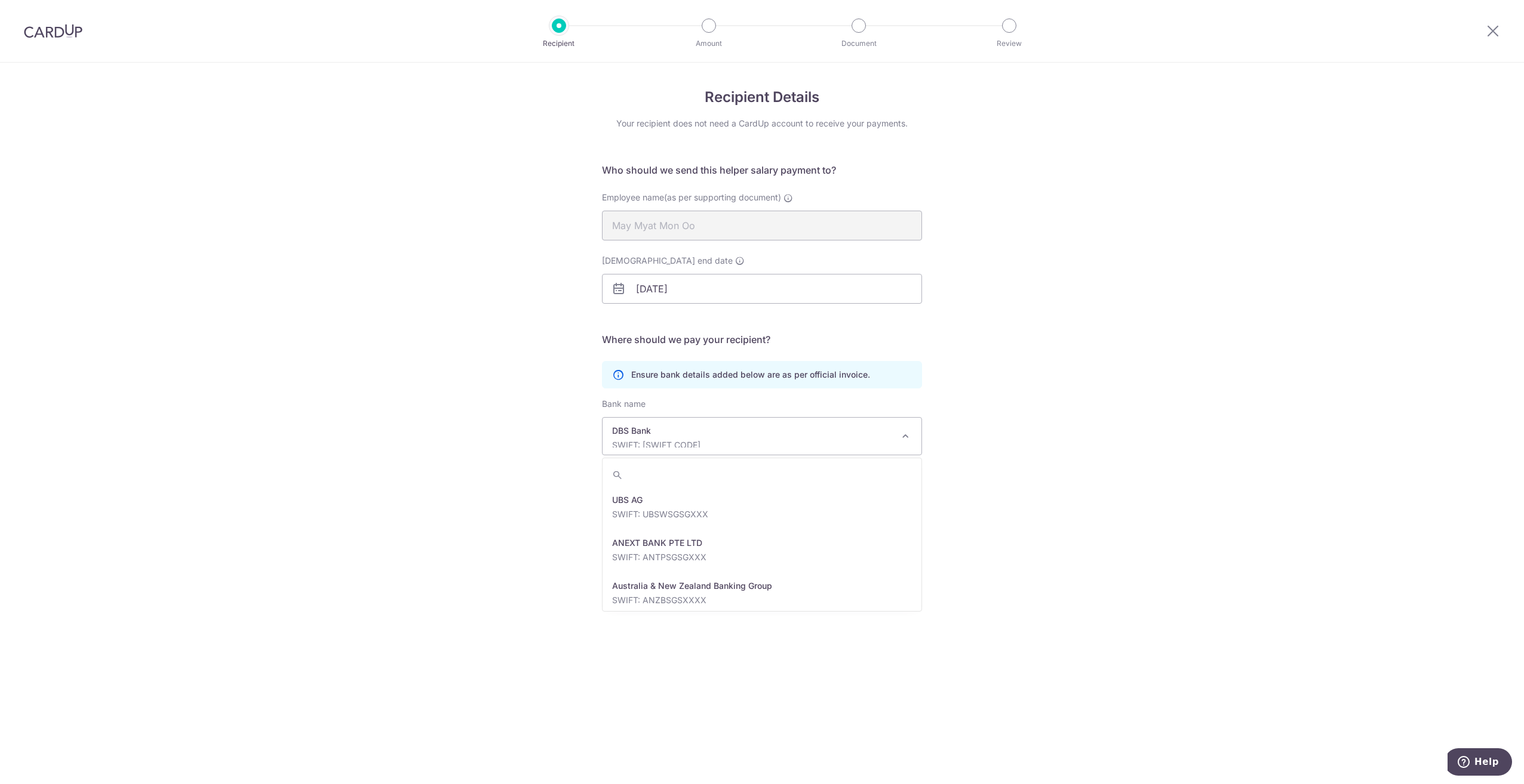
scroll to position [903, 0]
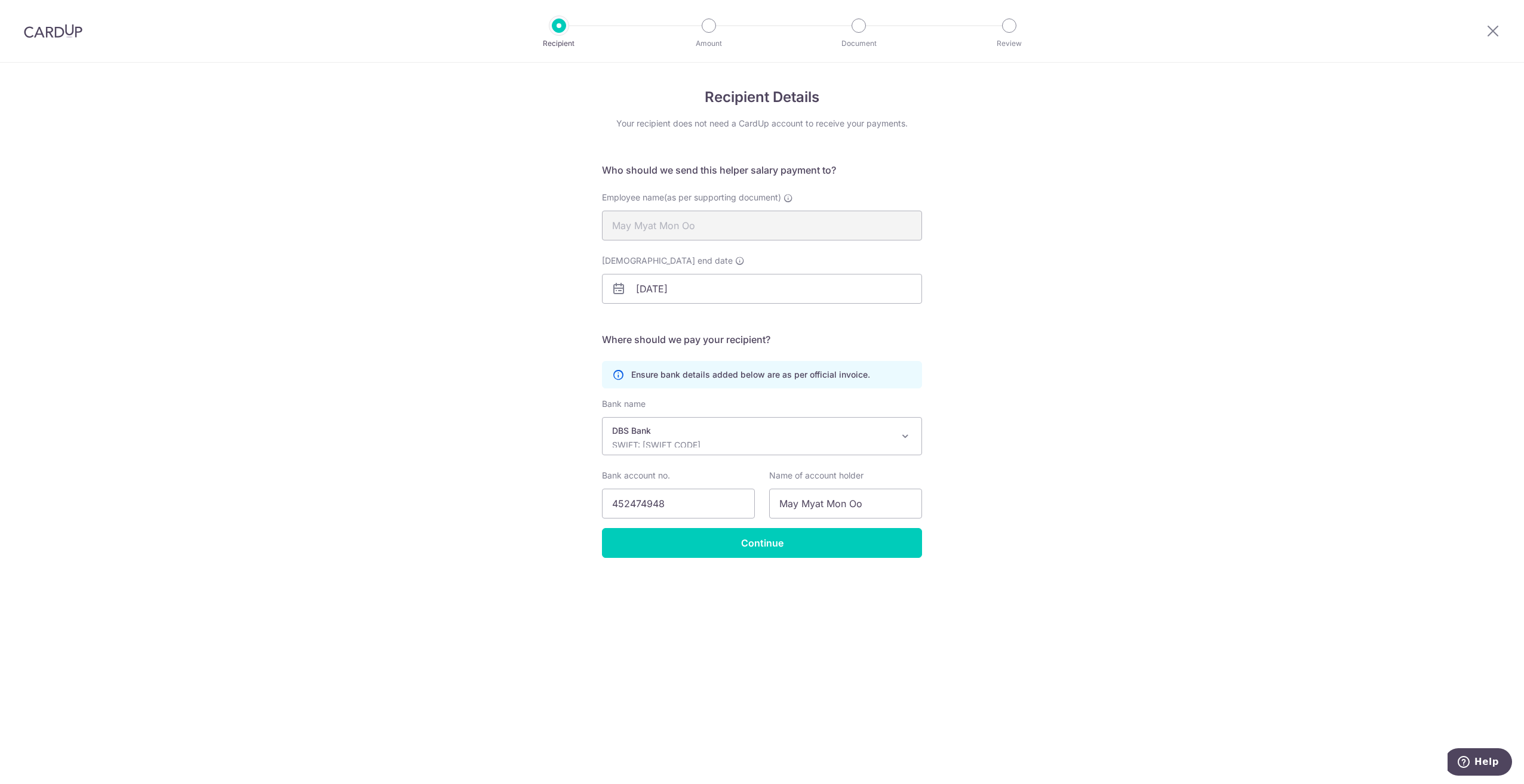
click at [972, 523] on div "Recipient Details Your recipient does not need a CardUp account to receive your…" at bounding box center [762, 423] width 1524 height 722
click at [1028, 518] on div "Recipient Details Your recipient does not need a CardUp account to receive your…" at bounding box center [762, 423] width 1524 height 722
click at [754, 295] on input "[DATE]" at bounding box center [762, 289] width 320 height 30
click at [1113, 371] on div "Recipient Details Your recipient does not need a CardUp account to receive your…" at bounding box center [762, 423] width 1524 height 722
click at [732, 550] on input "Continue" at bounding box center [762, 543] width 320 height 30
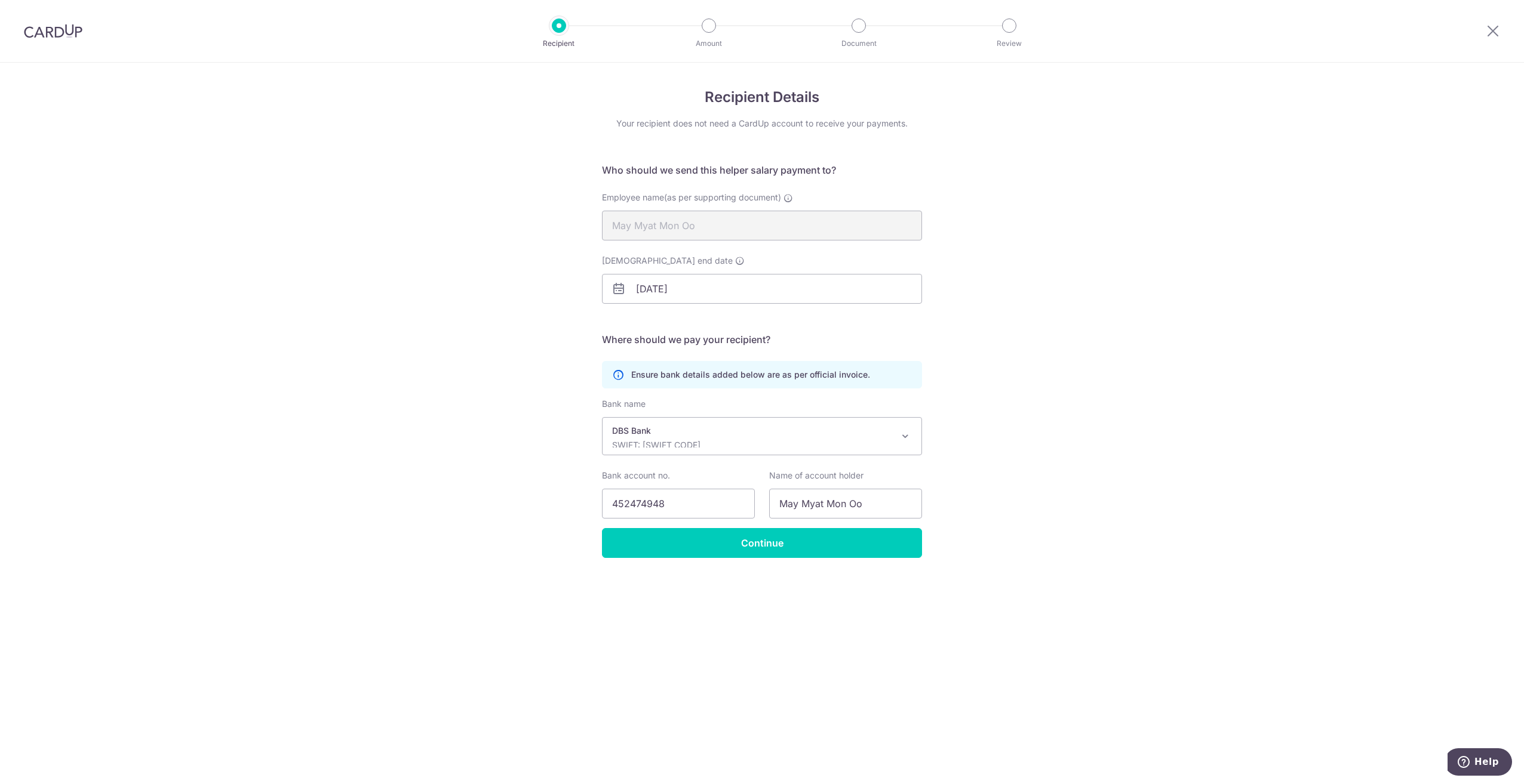
click at [936, 320] on div "Recipient Details Your recipient does not need a CardUp account to receive your…" at bounding box center [762, 423] width 1524 height 722
click at [1063, 102] on div "Recipient Details Your recipient does not need a CardUp account to receive your…" at bounding box center [762, 423] width 1524 height 722
